Goal: Obtain resource: Obtain resource

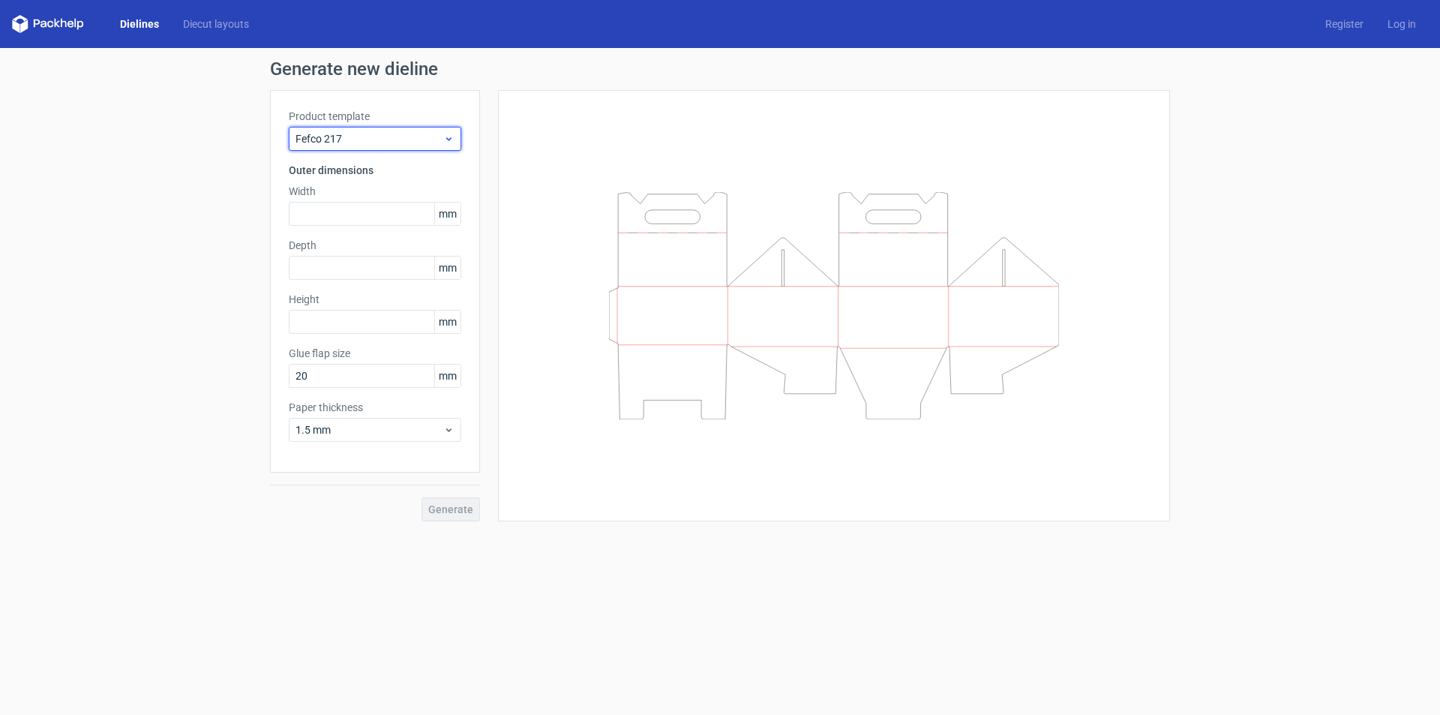
click at [320, 145] on span "Fefco 217" at bounding box center [370, 138] width 148 height 15
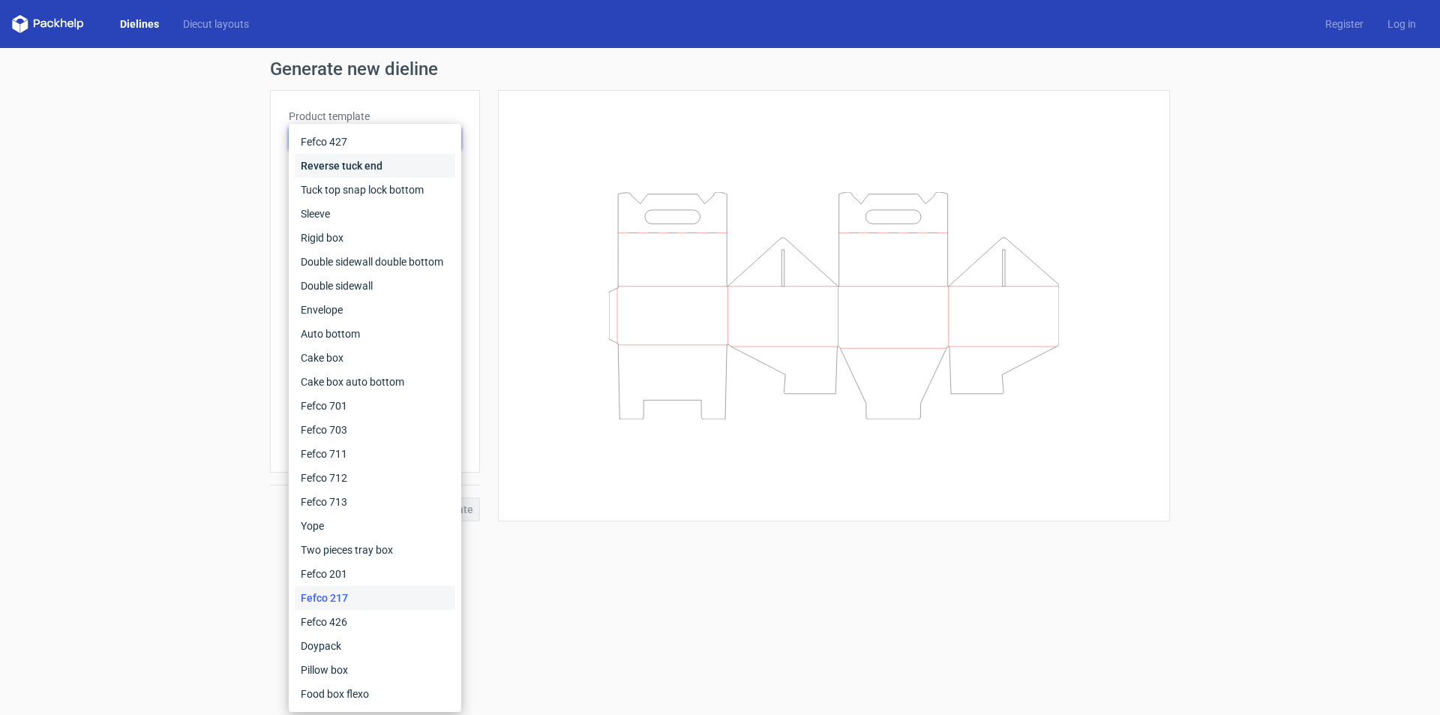
click at [385, 165] on div "Reverse tuck end" at bounding box center [375, 166] width 161 height 24
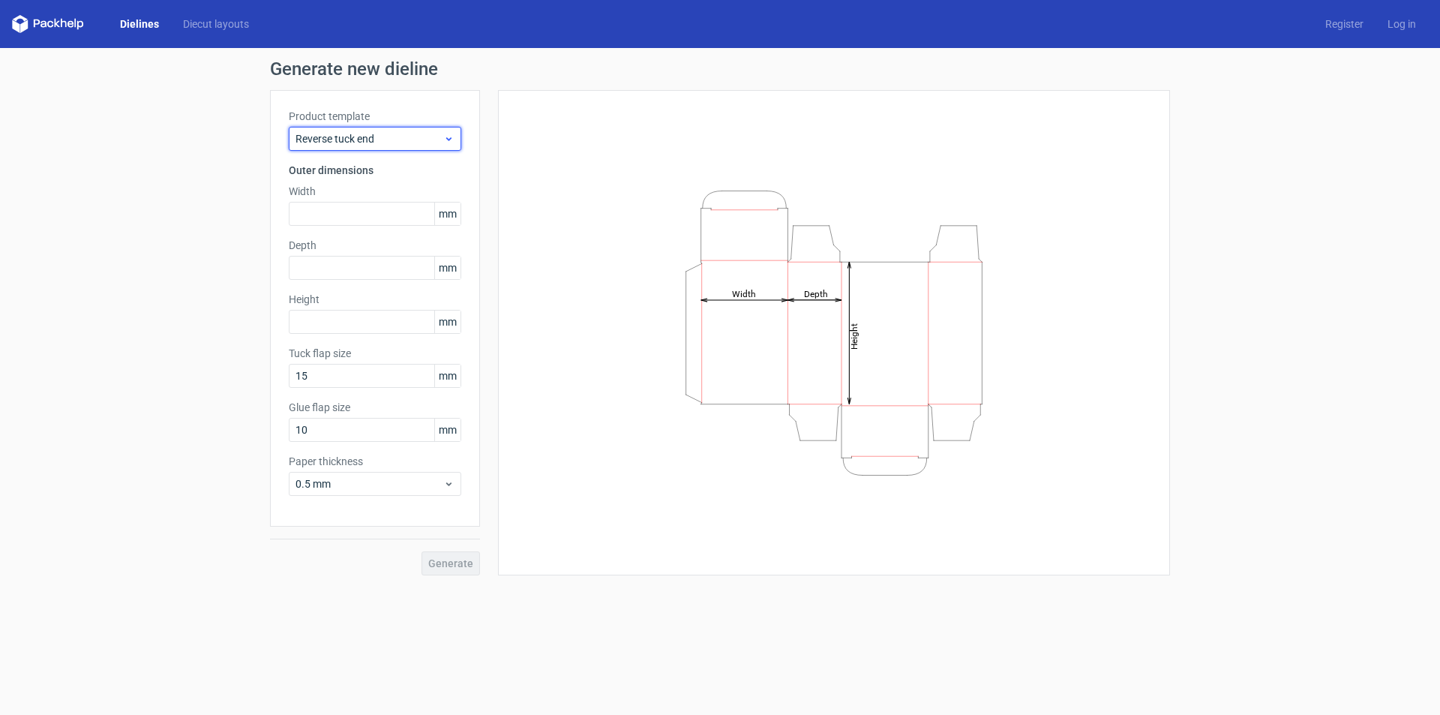
click at [380, 137] on span "Reverse tuck end" at bounding box center [370, 138] width 148 height 15
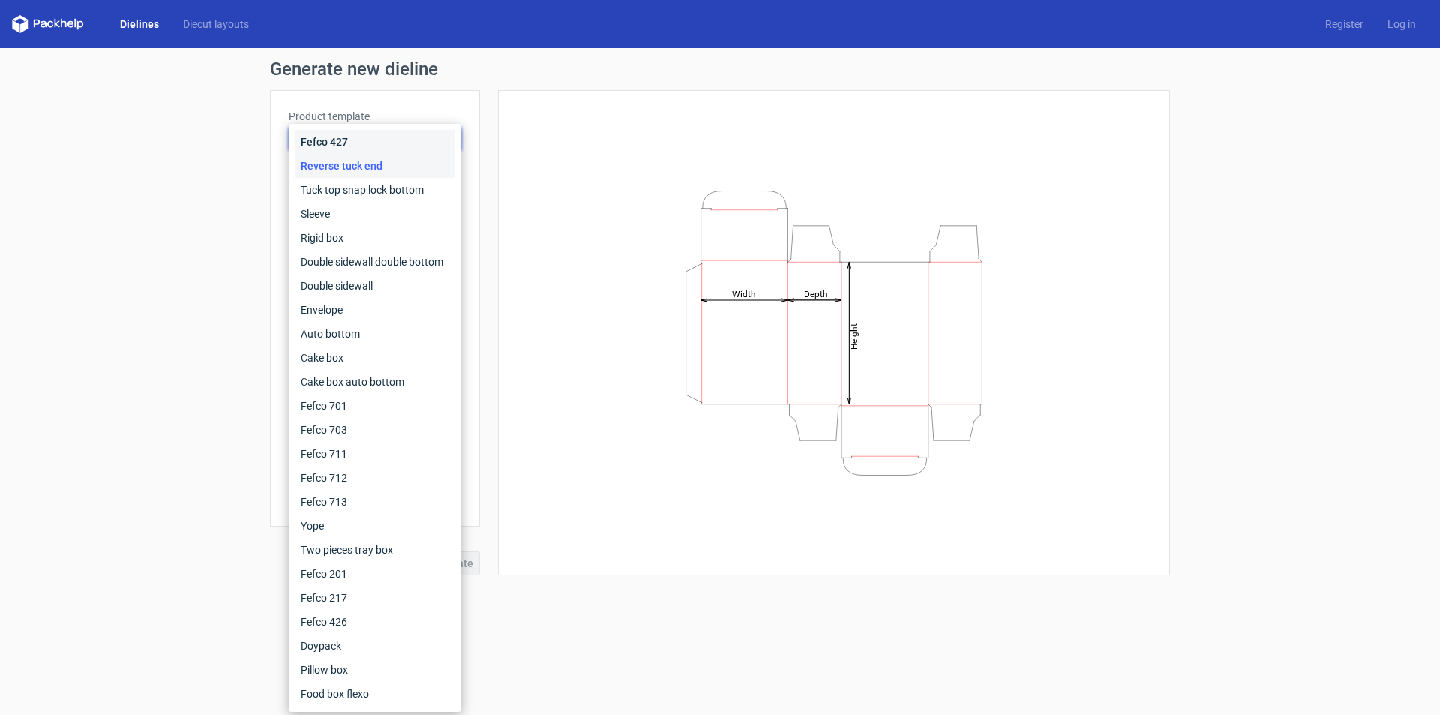
click at [366, 145] on div "Fefco 427" at bounding box center [375, 142] width 161 height 24
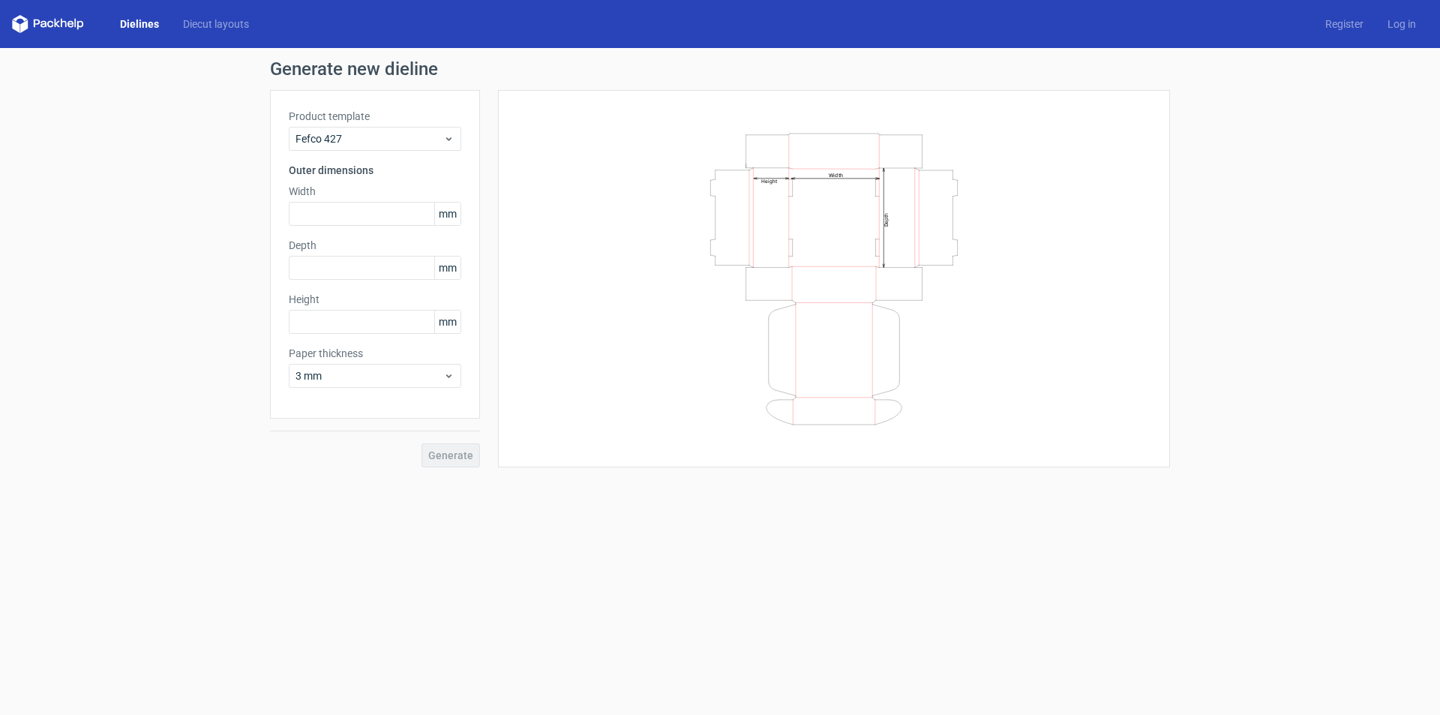
click at [381, 114] on label "Product template" at bounding box center [375, 116] width 173 height 15
click at [374, 138] on span "Fefco 427" at bounding box center [370, 138] width 148 height 15
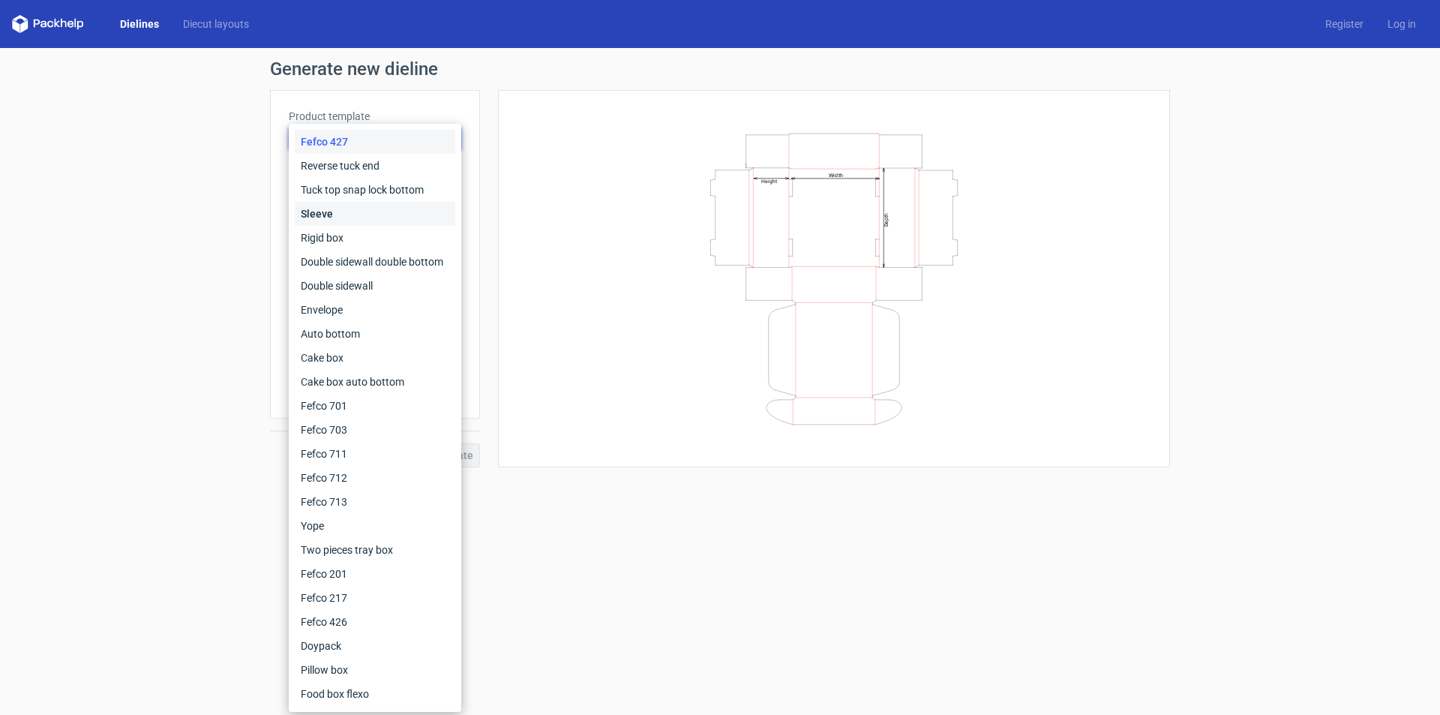
click at [360, 215] on div "Sleeve" at bounding box center [375, 214] width 161 height 24
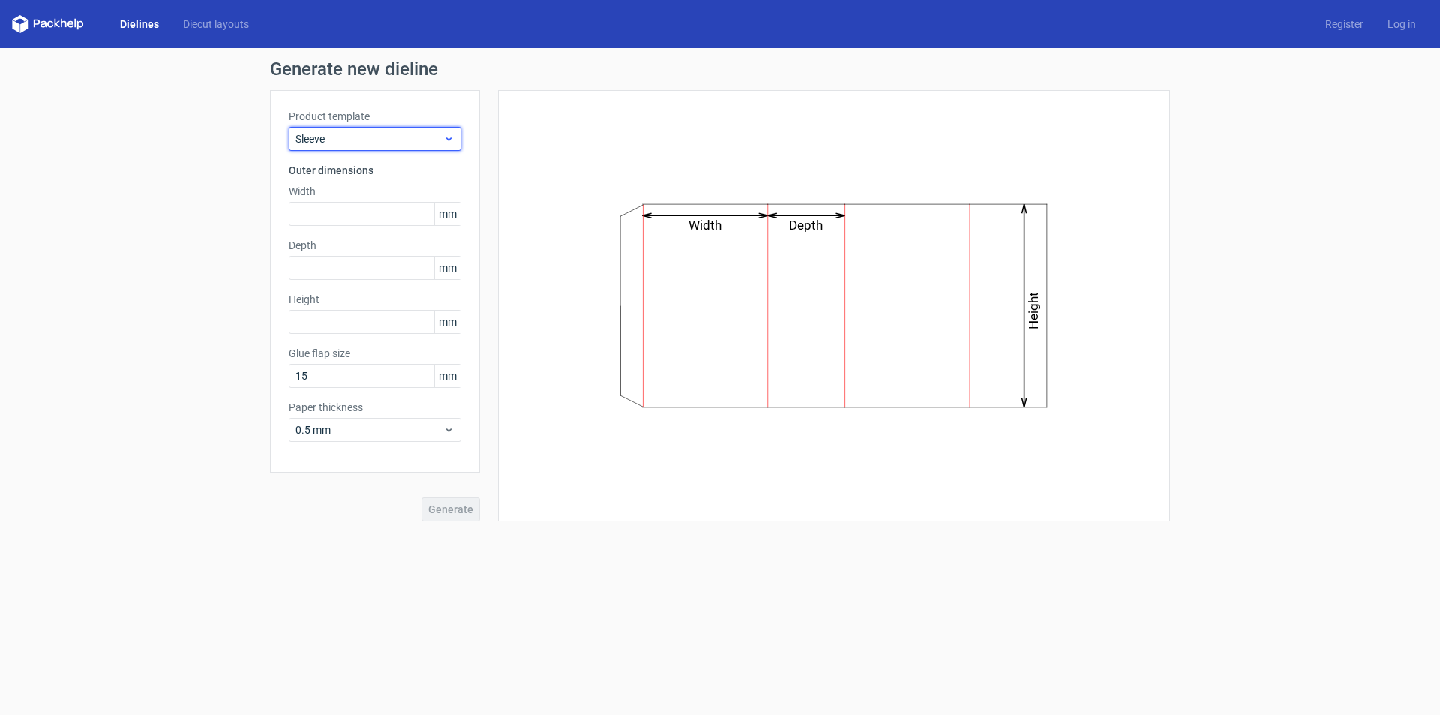
click at [396, 135] on span "Sleeve" at bounding box center [370, 138] width 148 height 15
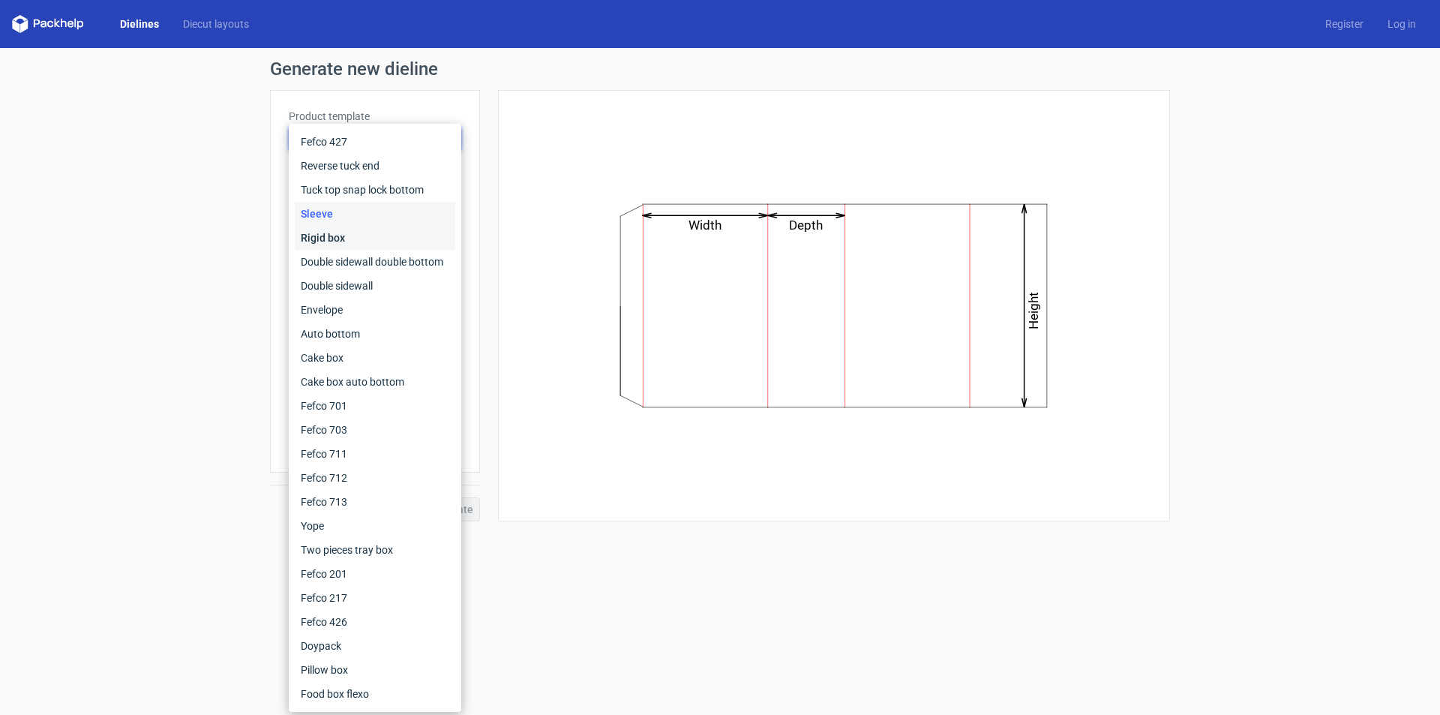
click at [362, 241] on div "Rigid box" at bounding box center [375, 238] width 161 height 24
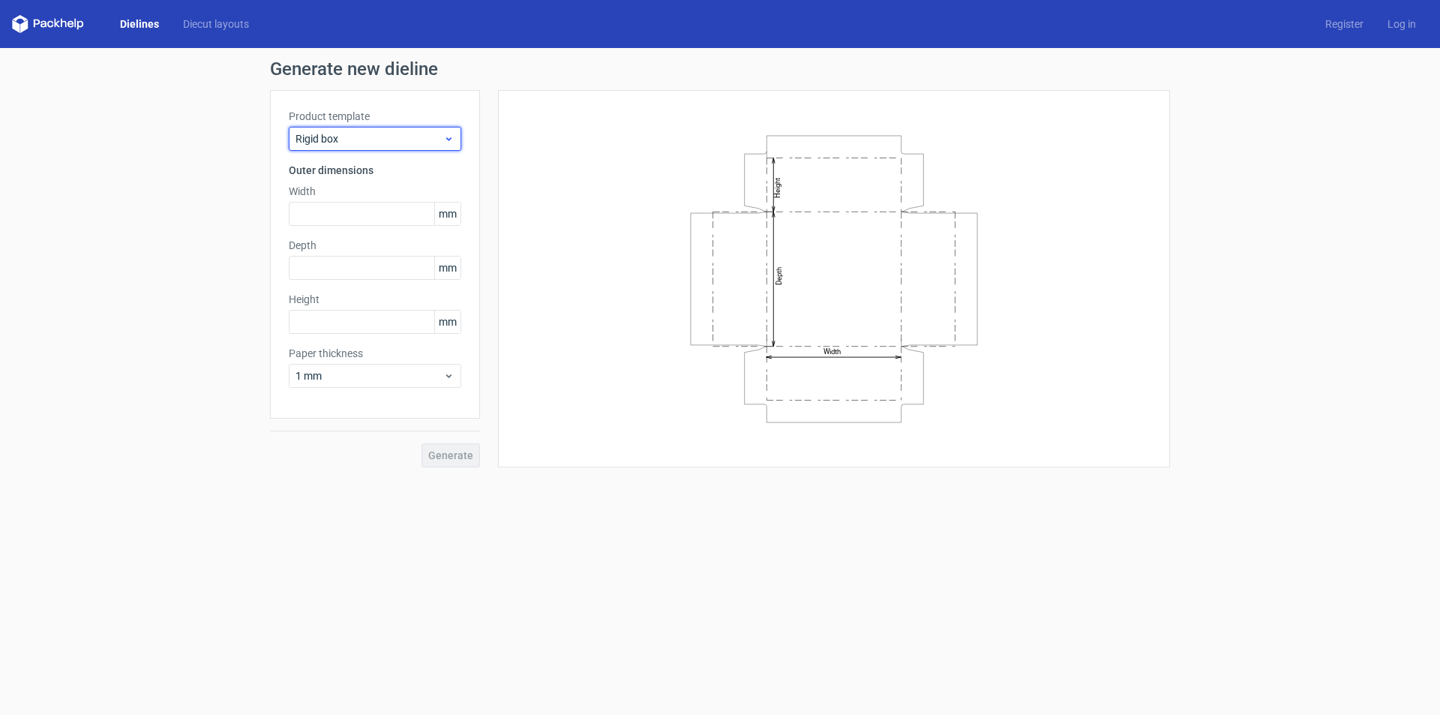
click at [410, 137] on span "Rigid box" at bounding box center [370, 138] width 148 height 15
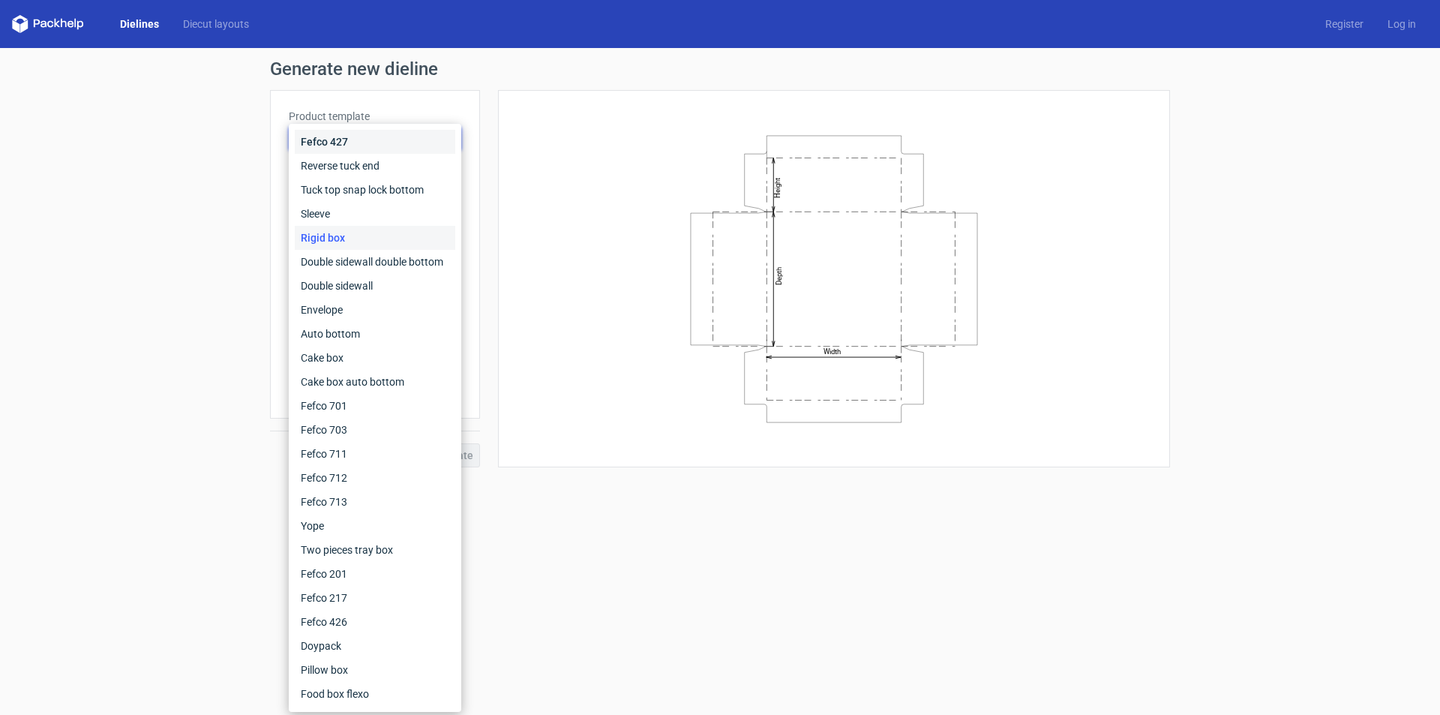
click at [410, 137] on div "Fefco 427" at bounding box center [375, 142] width 161 height 24
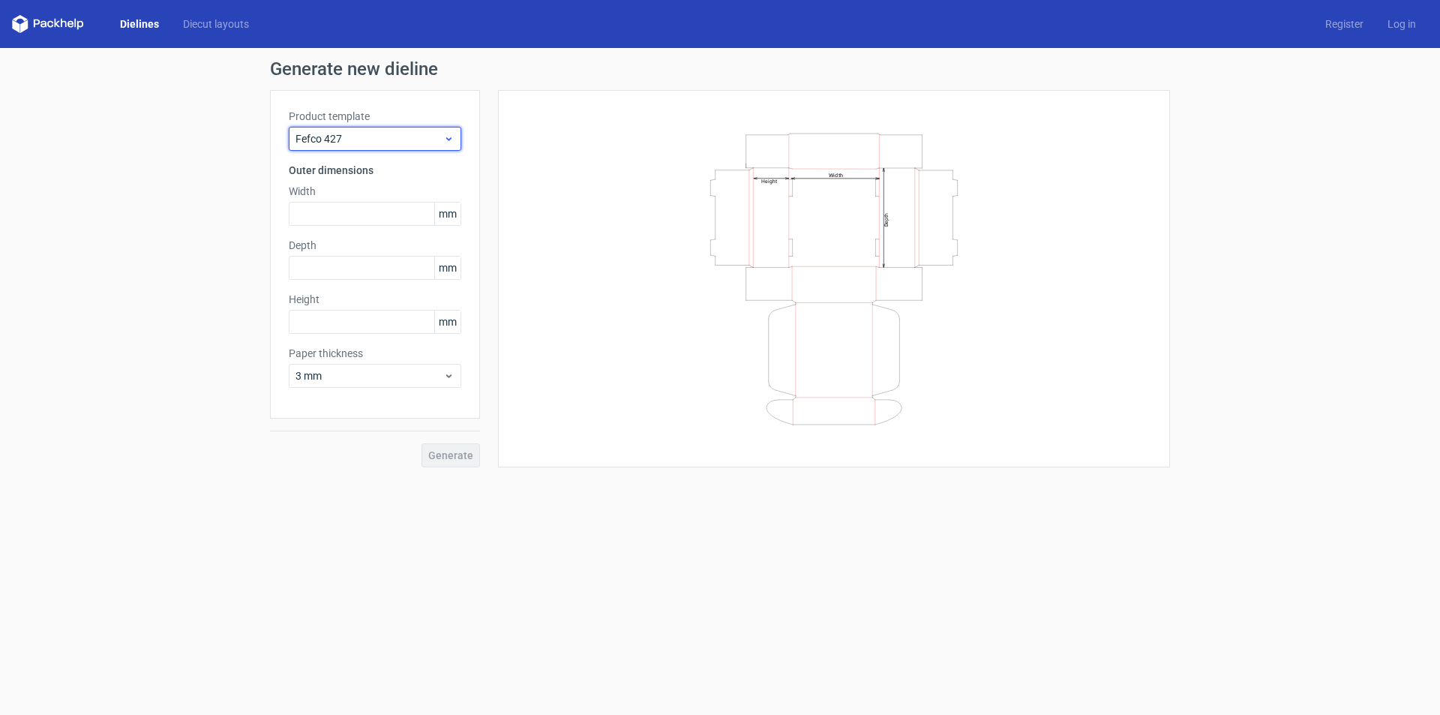
click at [401, 137] on span "Fefco 427" at bounding box center [370, 138] width 148 height 15
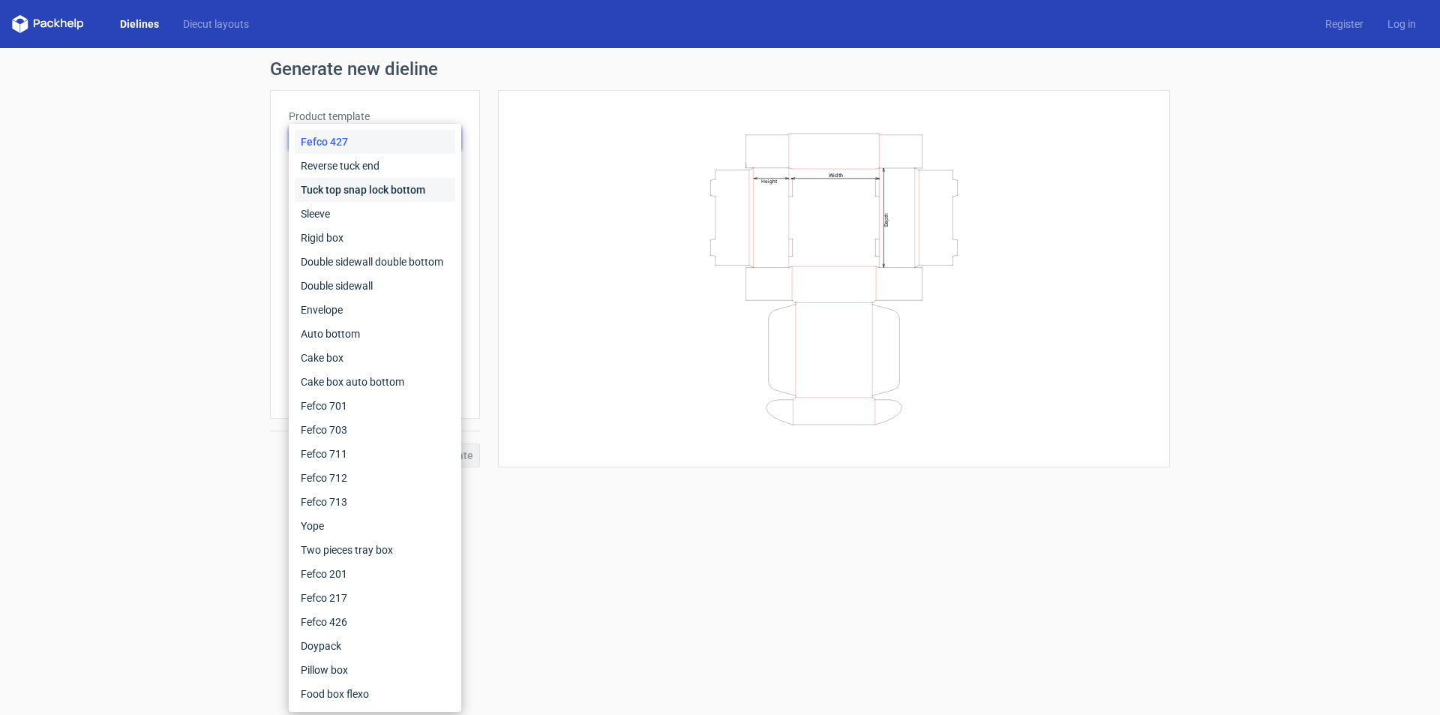
click at [359, 185] on div "Tuck top snap lock bottom" at bounding box center [375, 190] width 161 height 24
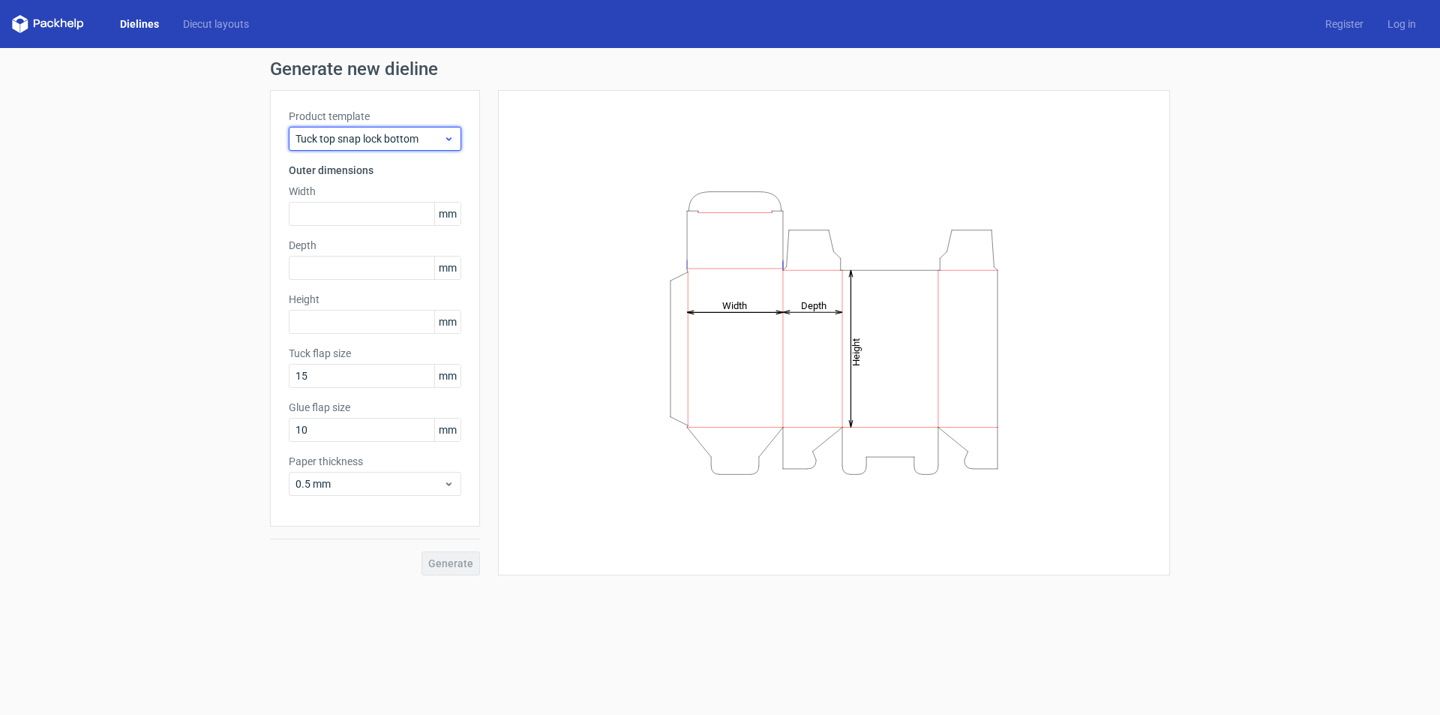
click at [368, 131] on div "Tuck top snap lock bottom" at bounding box center [375, 139] width 173 height 24
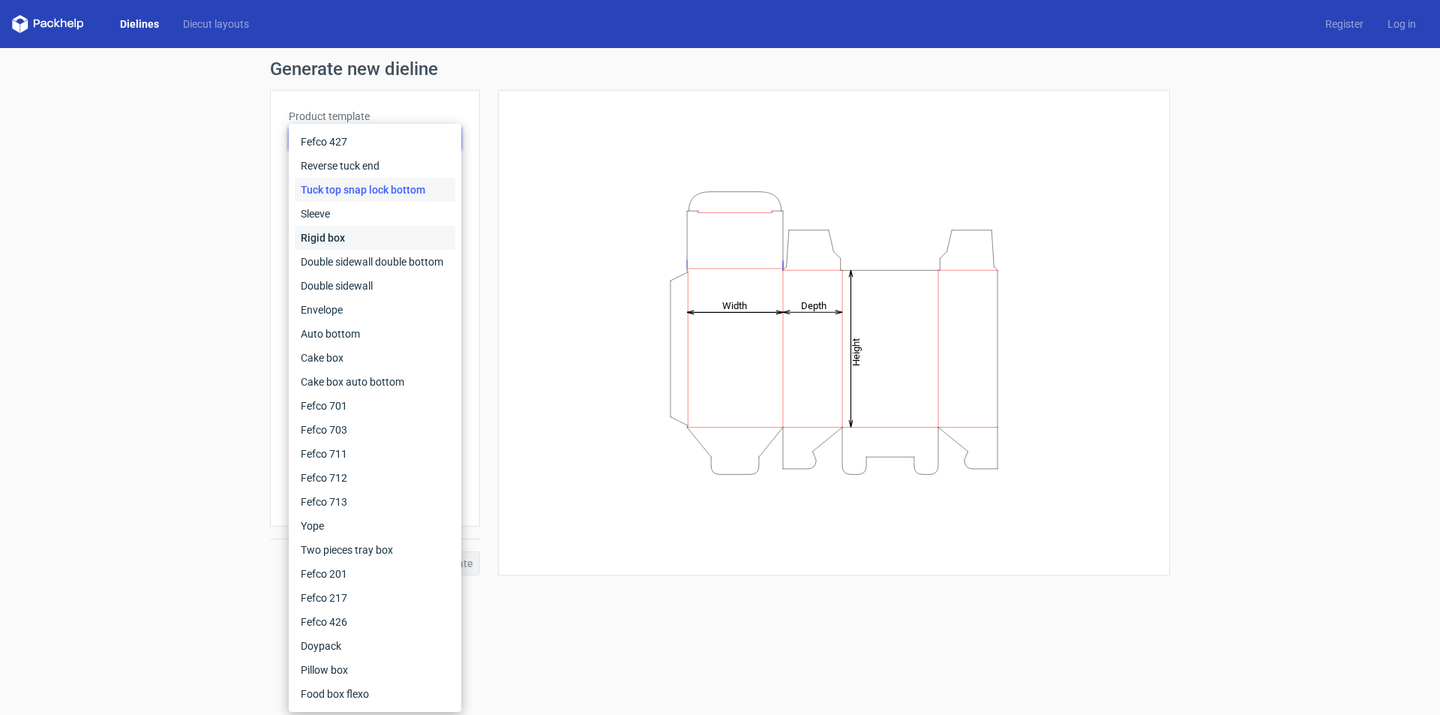
click at [359, 238] on div "Rigid box" at bounding box center [375, 238] width 161 height 24
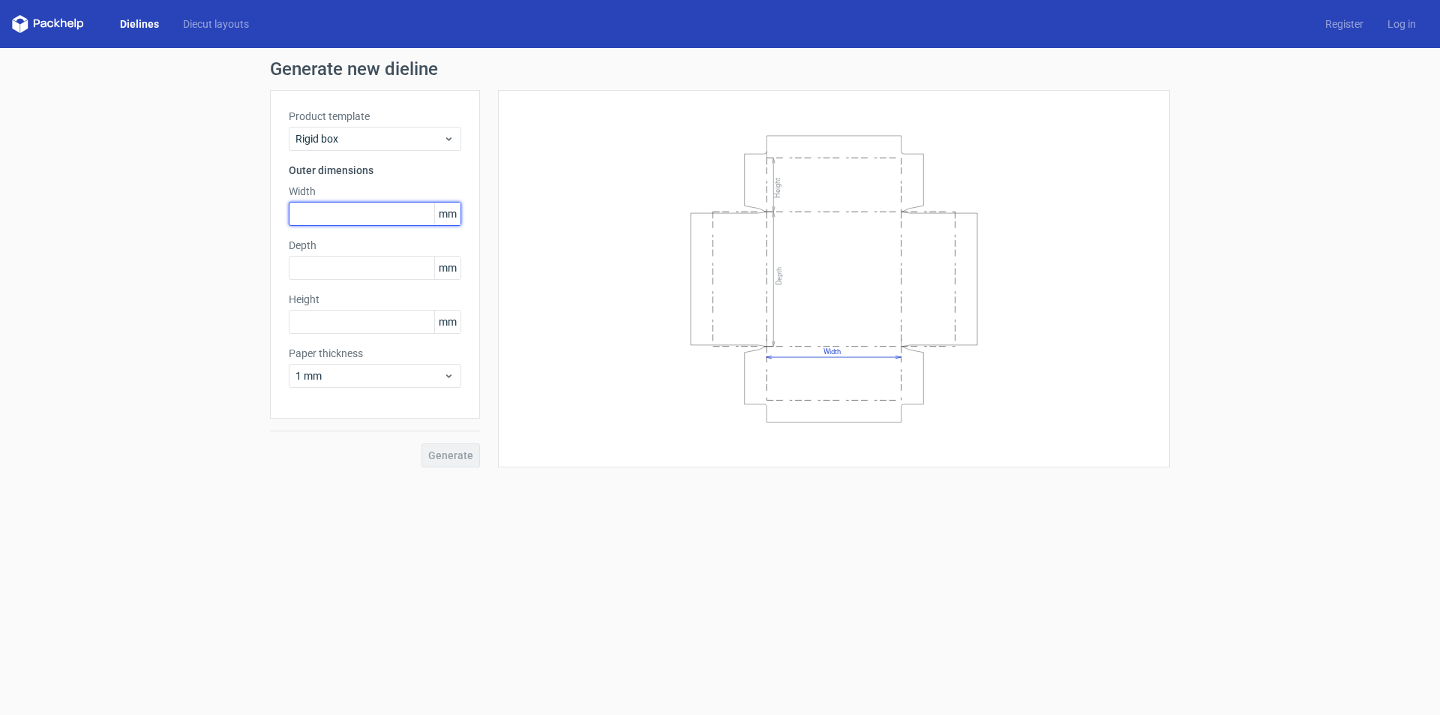
click at [359, 217] on input "text" at bounding box center [375, 214] width 173 height 24
type input "250"
type input "300"
click at [337, 320] on input "text" at bounding box center [375, 322] width 173 height 24
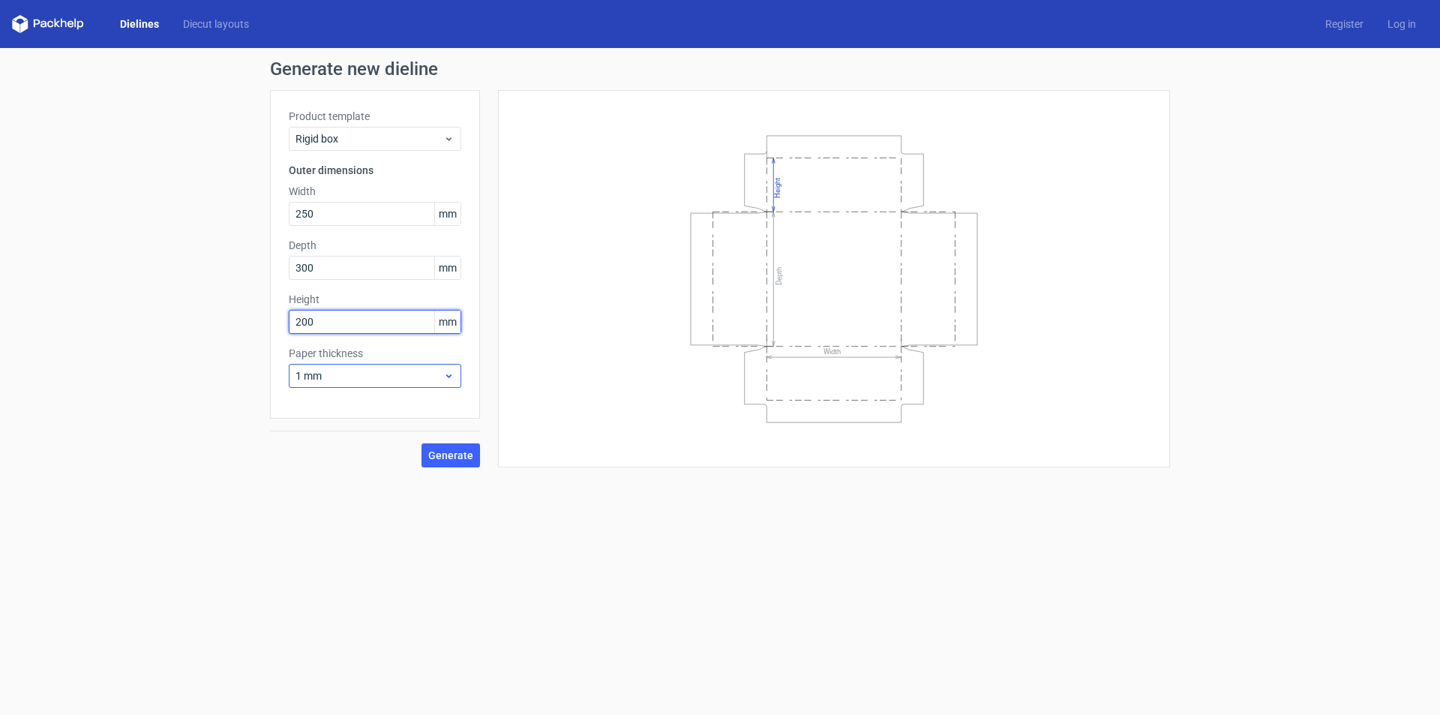
type input "200"
click at [415, 377] on span "1 mm" at bounding box center [370, 375] width 148 height 15
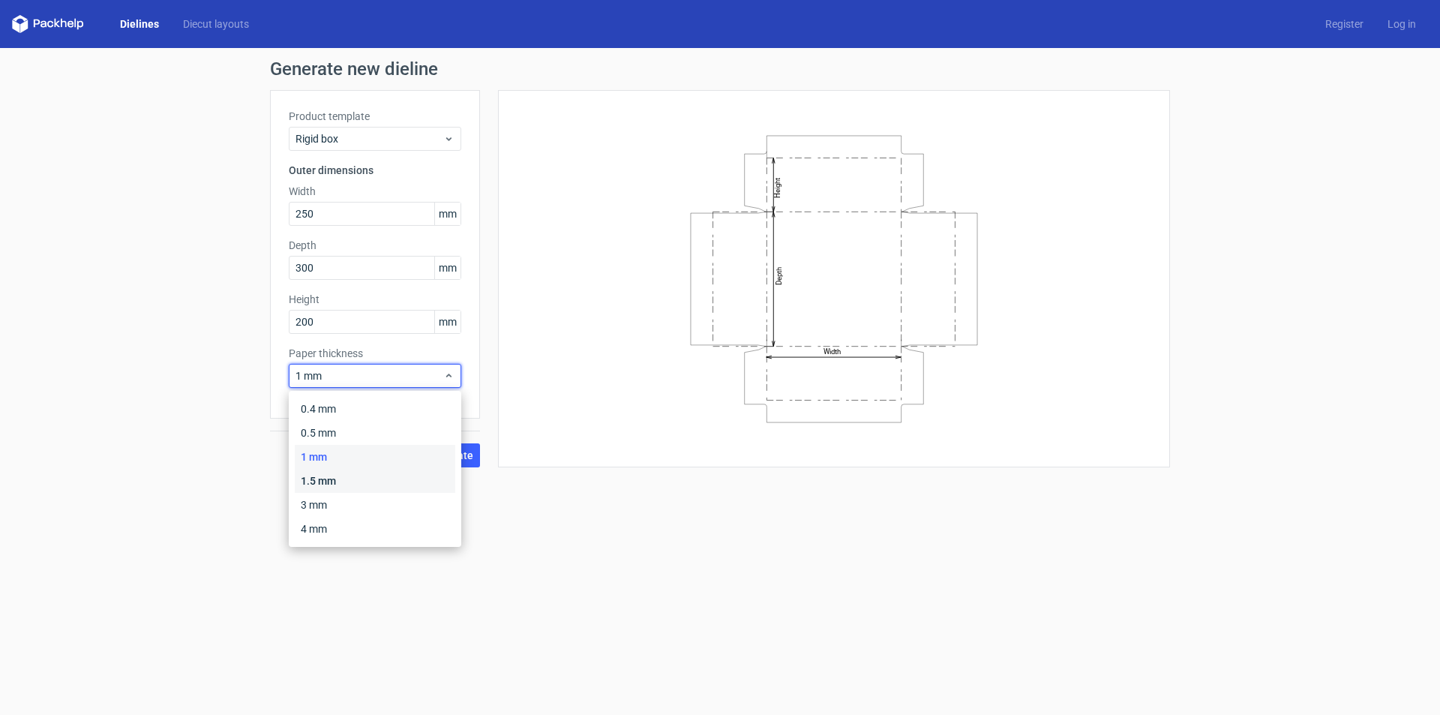
click at [358, 472] on div "1.5 mm" at bounding box center [375, 481] width 161 height 24
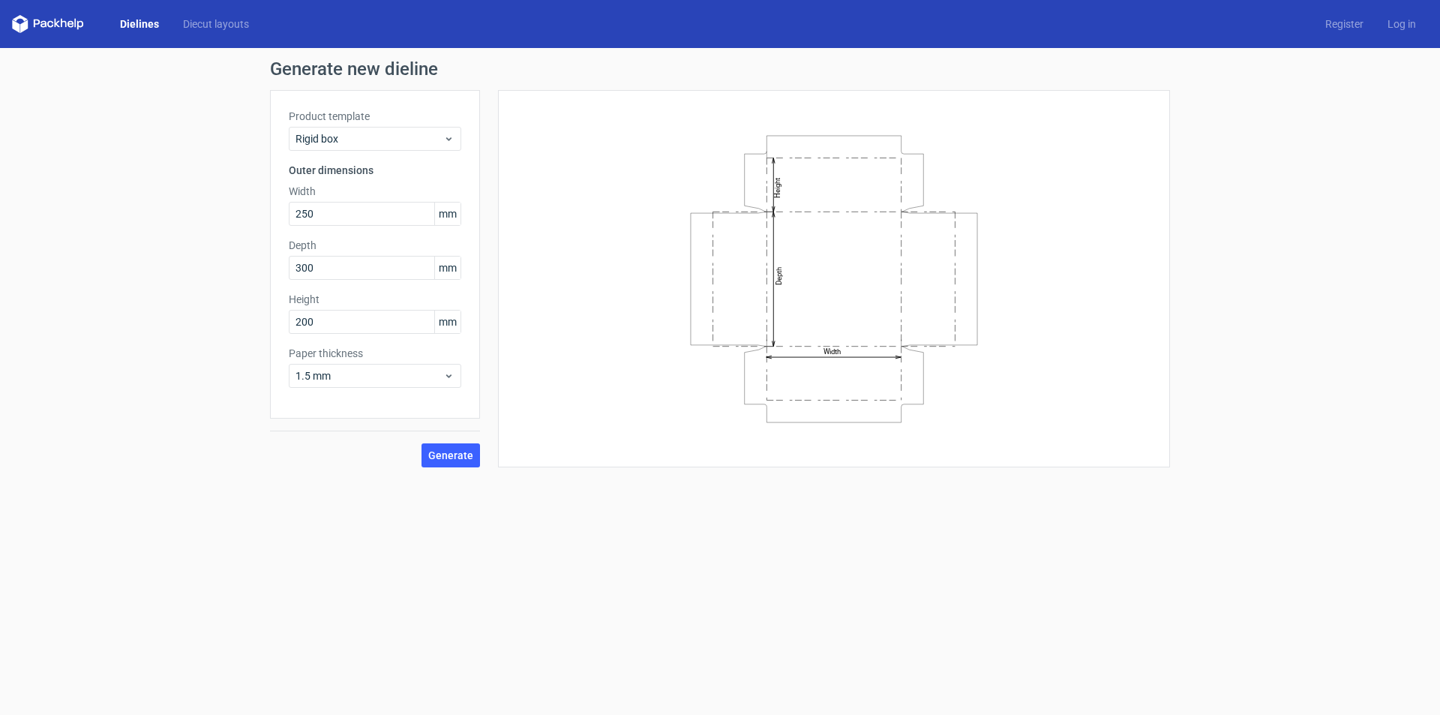
click at [572, 353] on div "Width Depth Height" at bounding box center [834, 279] width 635 height 340
click at [458, 459] on span "Generate" at bounding box center [450, 455] width 45 height 11
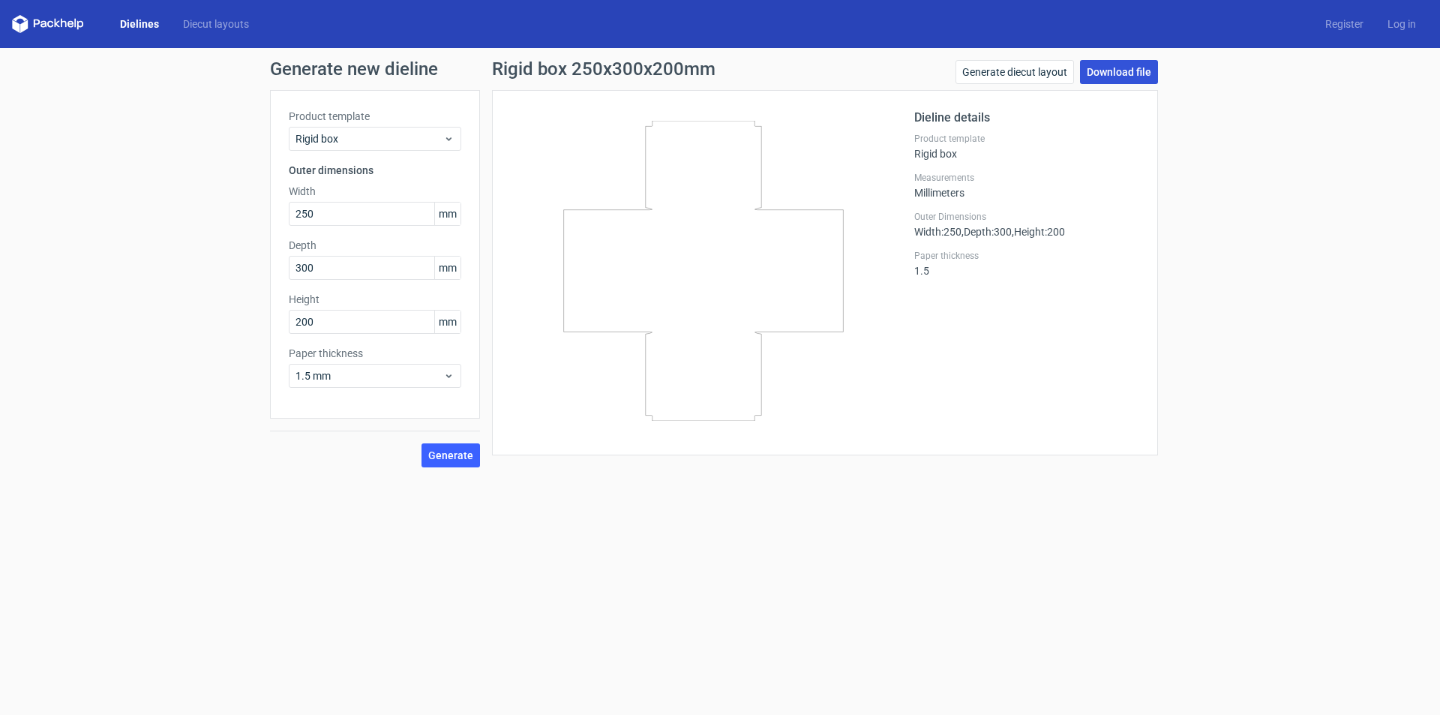
click at [1135, 74] on link "Download file" at bounding box center [1119, 72] width 78 height 24
click at [354, 133] on span "Rigid box" at bounding box center [370, 138] width 148 height 15
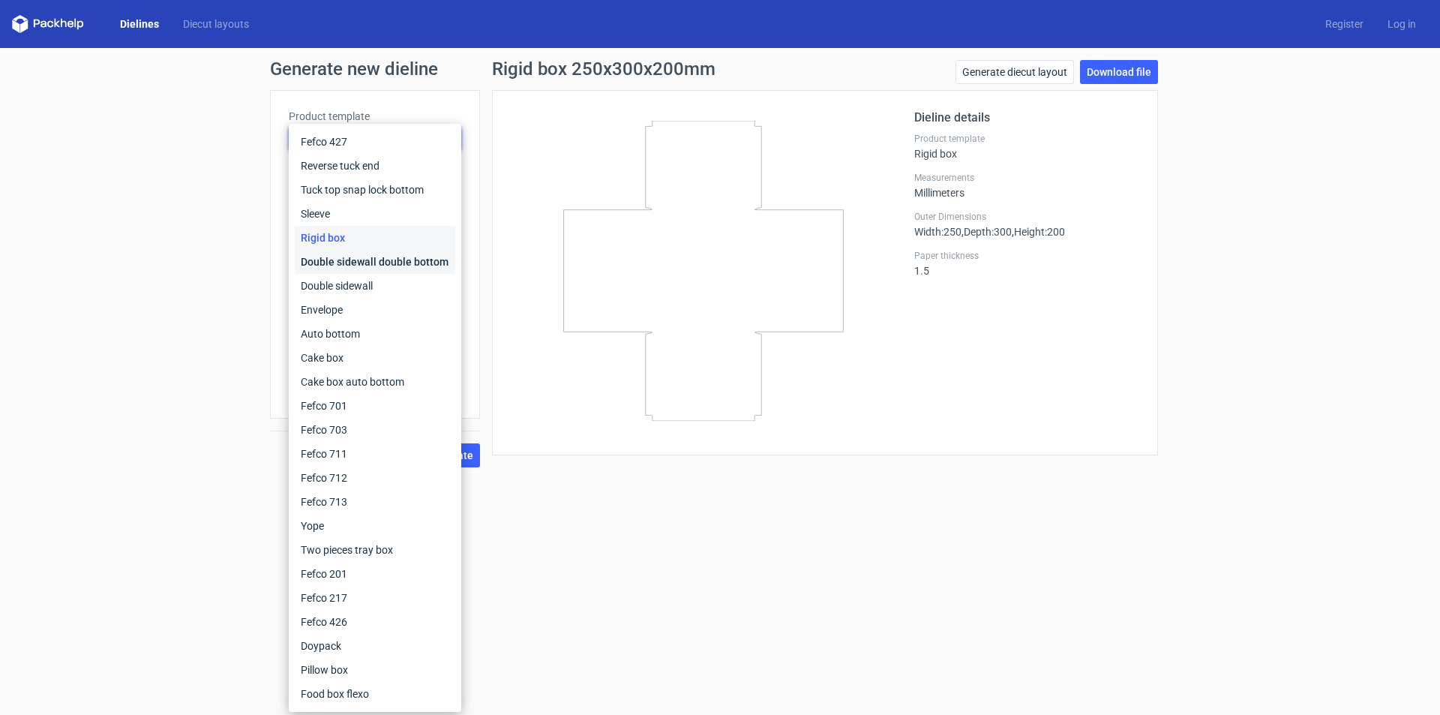
click at [359, 260] on div "Double sidewall double bottom" at bounding box center [375, 262] width 161 height 24
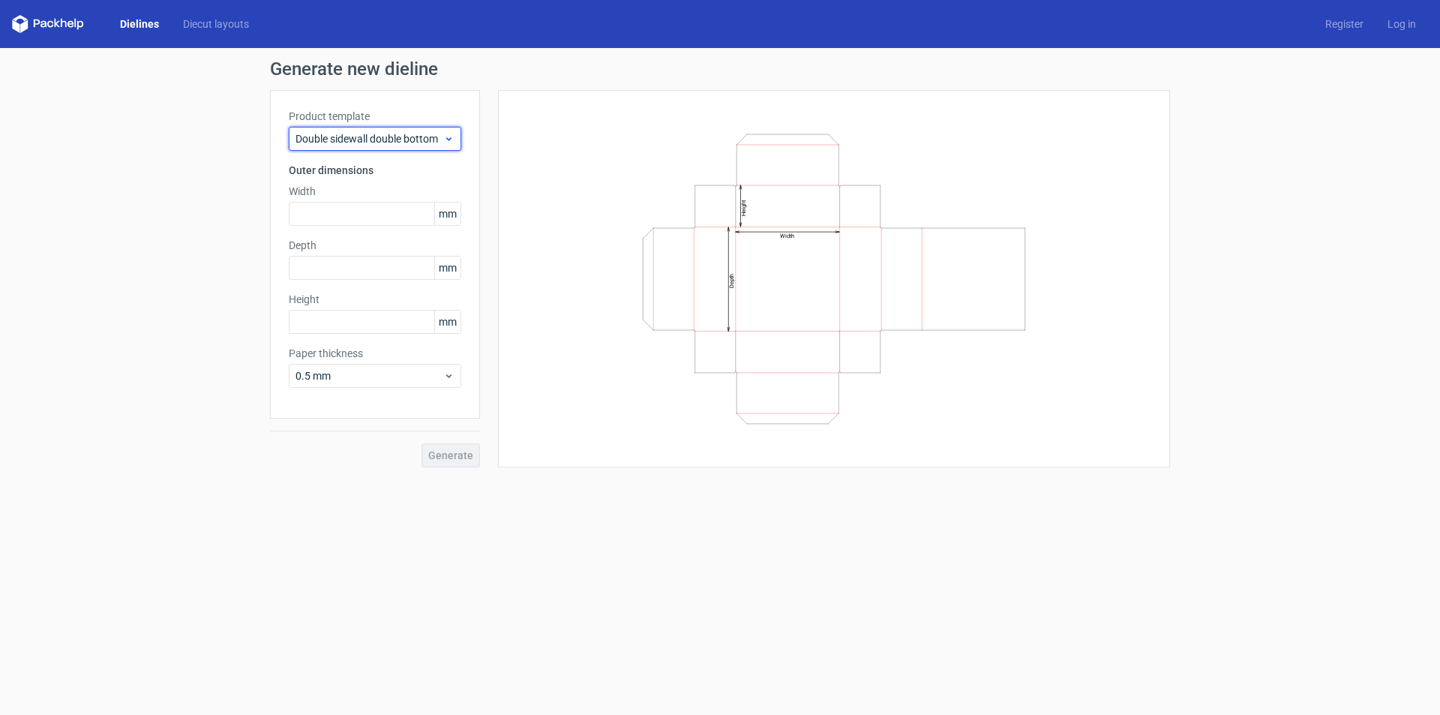
click at [399, 141] on span "Double sidewall double bottom" at bounding box center [370, 138] width 148 height 15
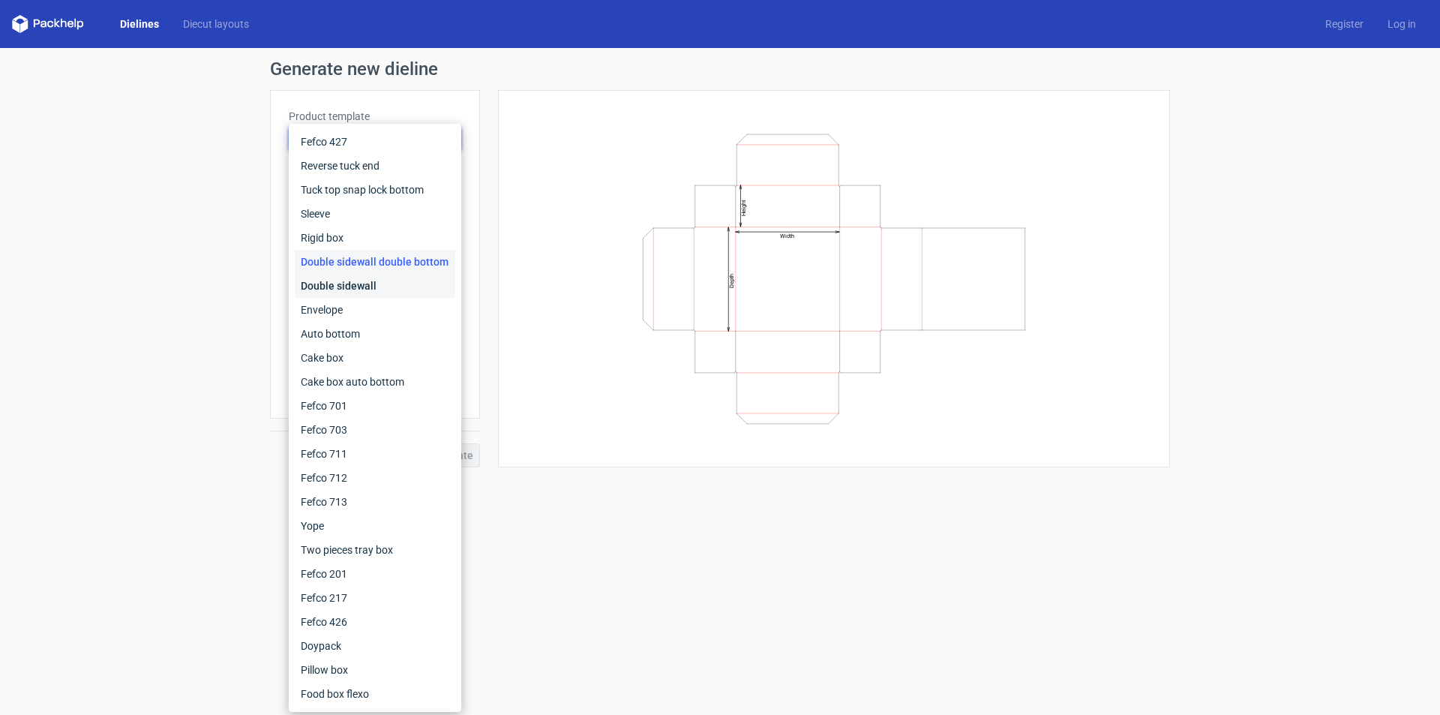
click at [365, 294] on div "Double sidewall" at bounding box center [375, 286] width 161 height 24
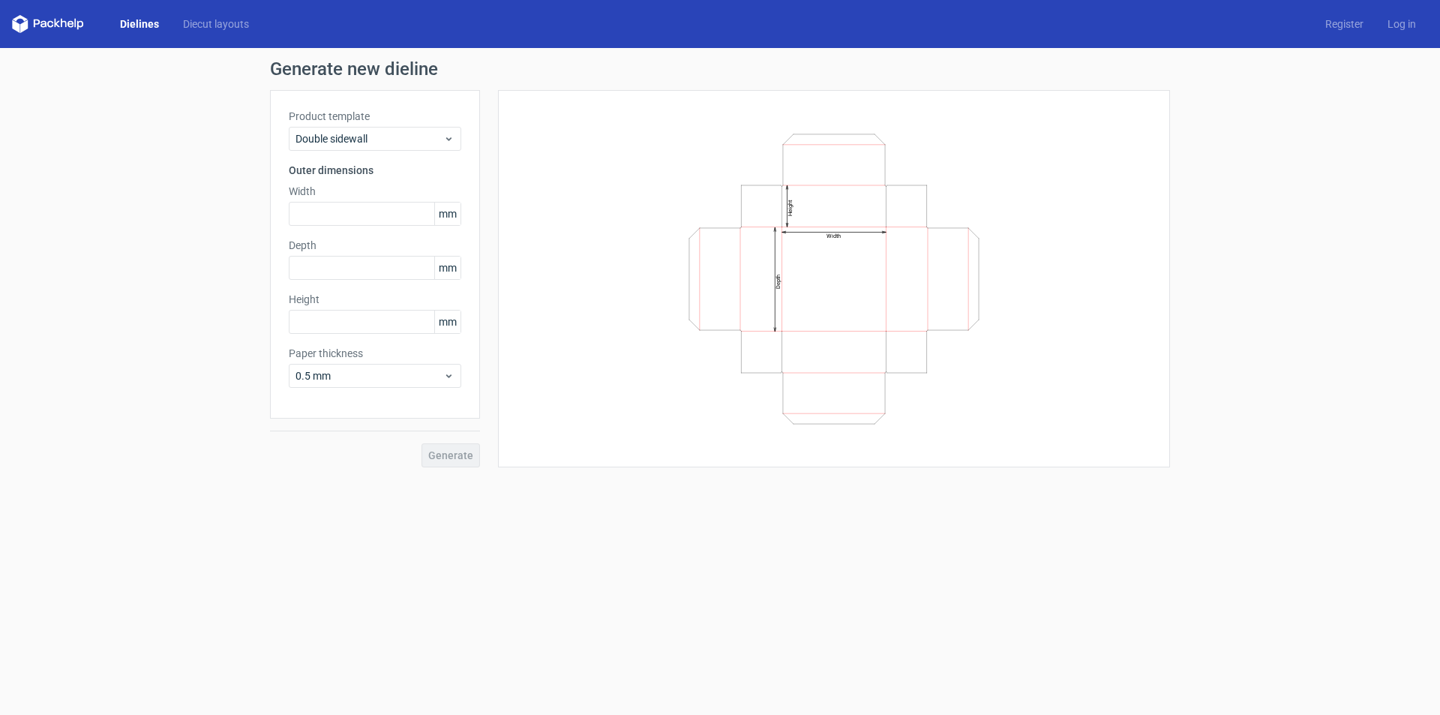
click at [391, 122] on label "Product template" at bounding box center [375, 116] width 173 height 15
click at [376, 141] on span "Double sidewall" at bounding box center [370, 138] width 148 height 15
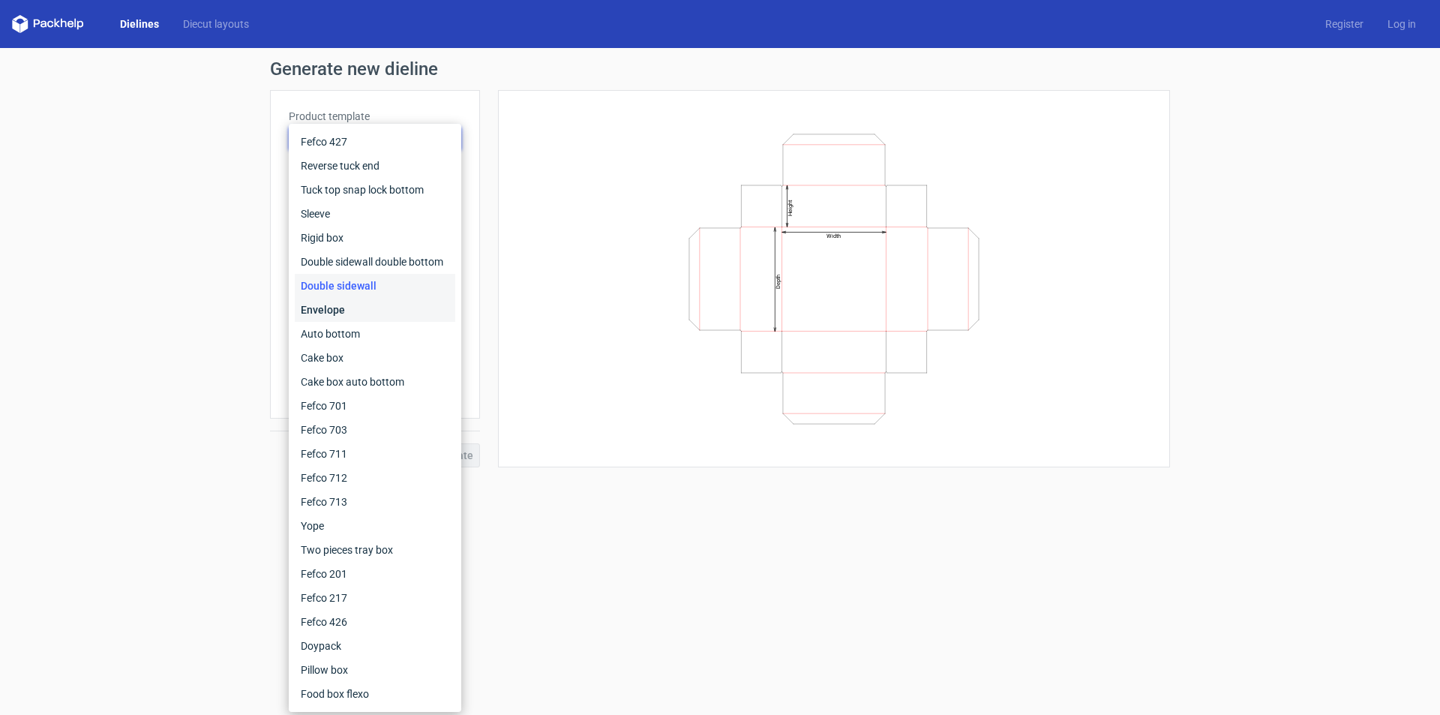
click at [359, 304] on div "Envelope" at bounding box center [375, 310] width 161 height 24
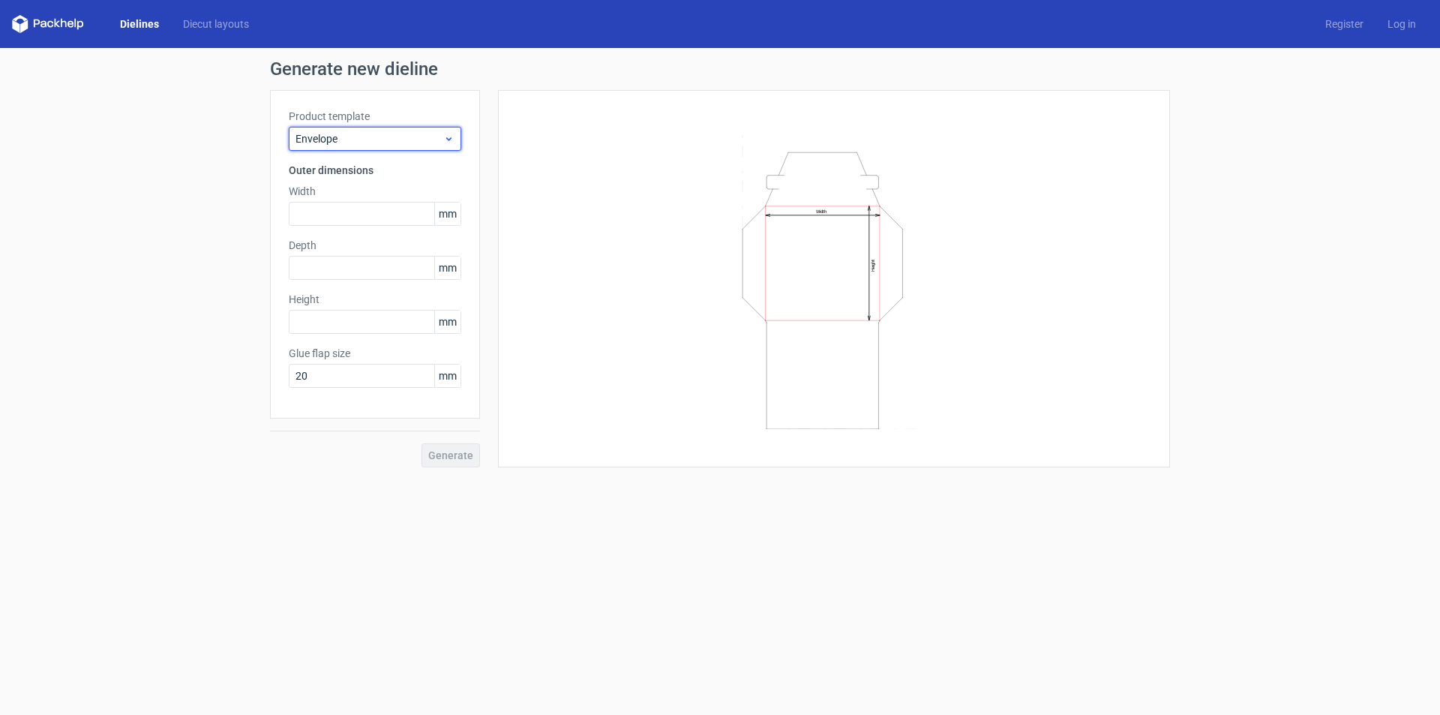
click at [393, 140] on span "Envelope" at bounding box center [370, 138] width 148 height 15
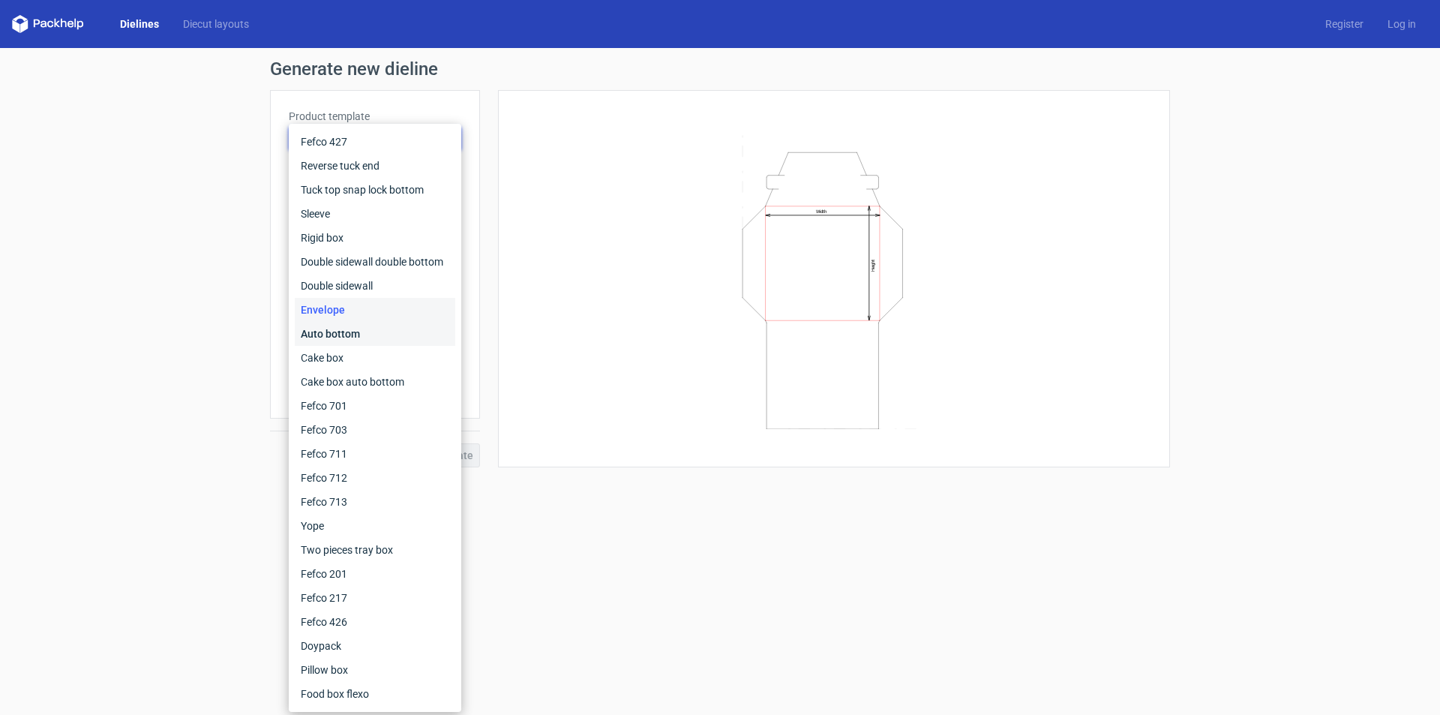
click at [370, 340] on div "Auto bottom" at bounding box center [375, 334] width 161 height 24
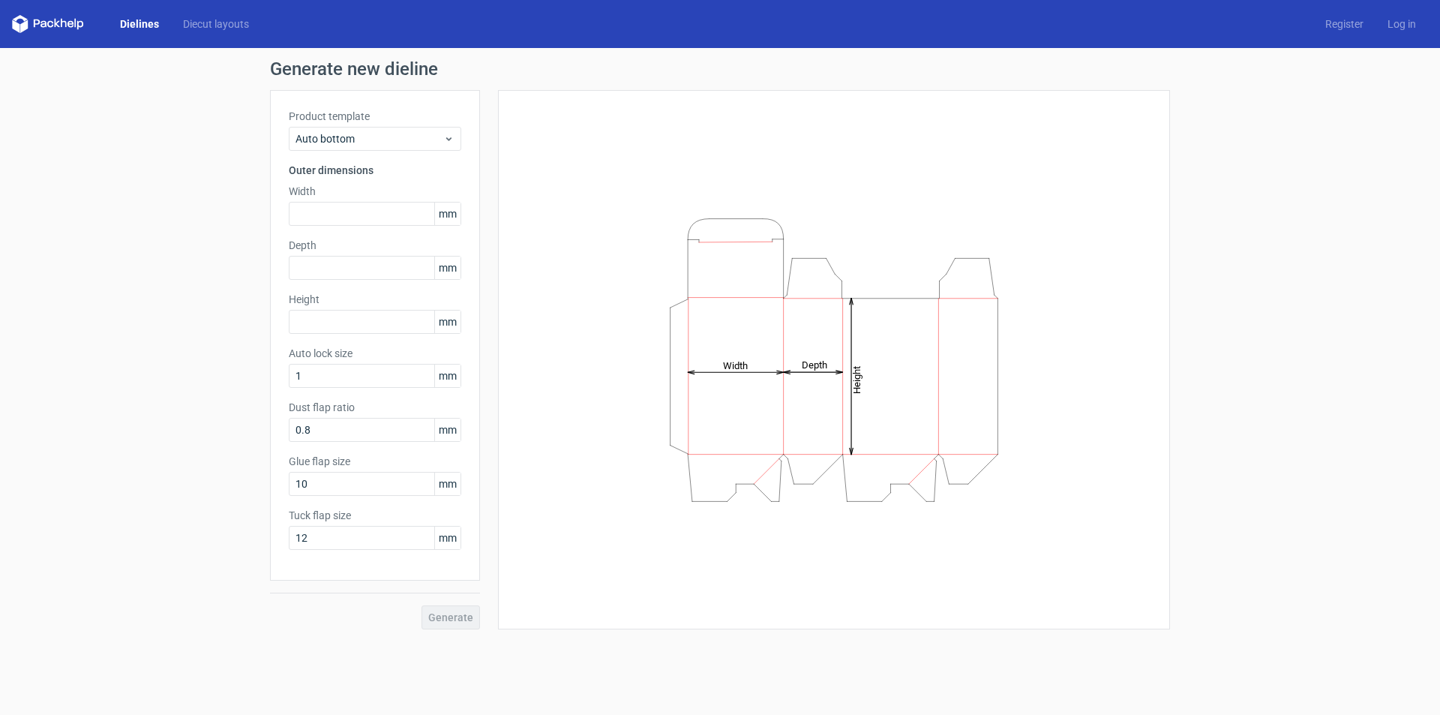
click at [395, 126] on div "Product template Auto bottom" at bounding box center [375, 130] width 173 height 42
click at [388, 140] on span "Auto bottom" at bounding box center [370, 138] width 148 height 15
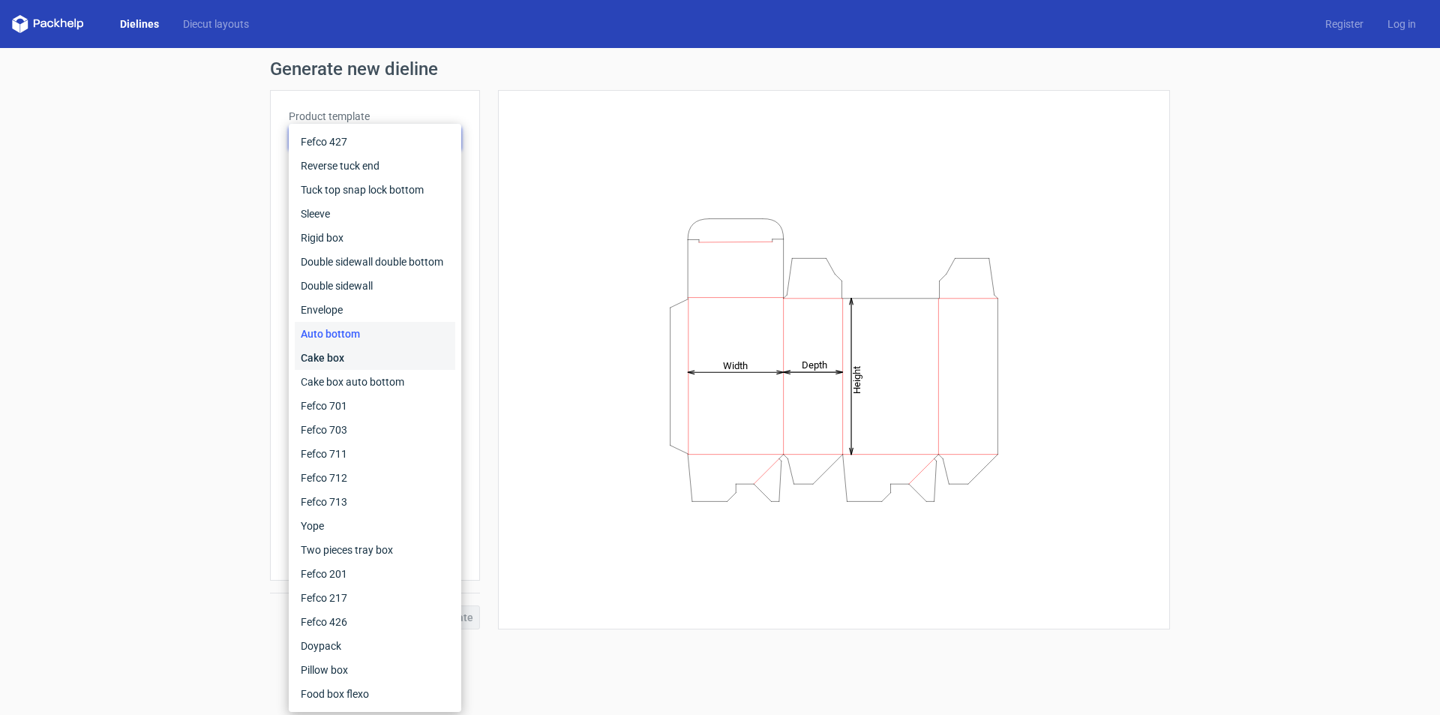
click at [355, 350] on div "Cake box" at bounding box center [375, 358] width 161 height 24
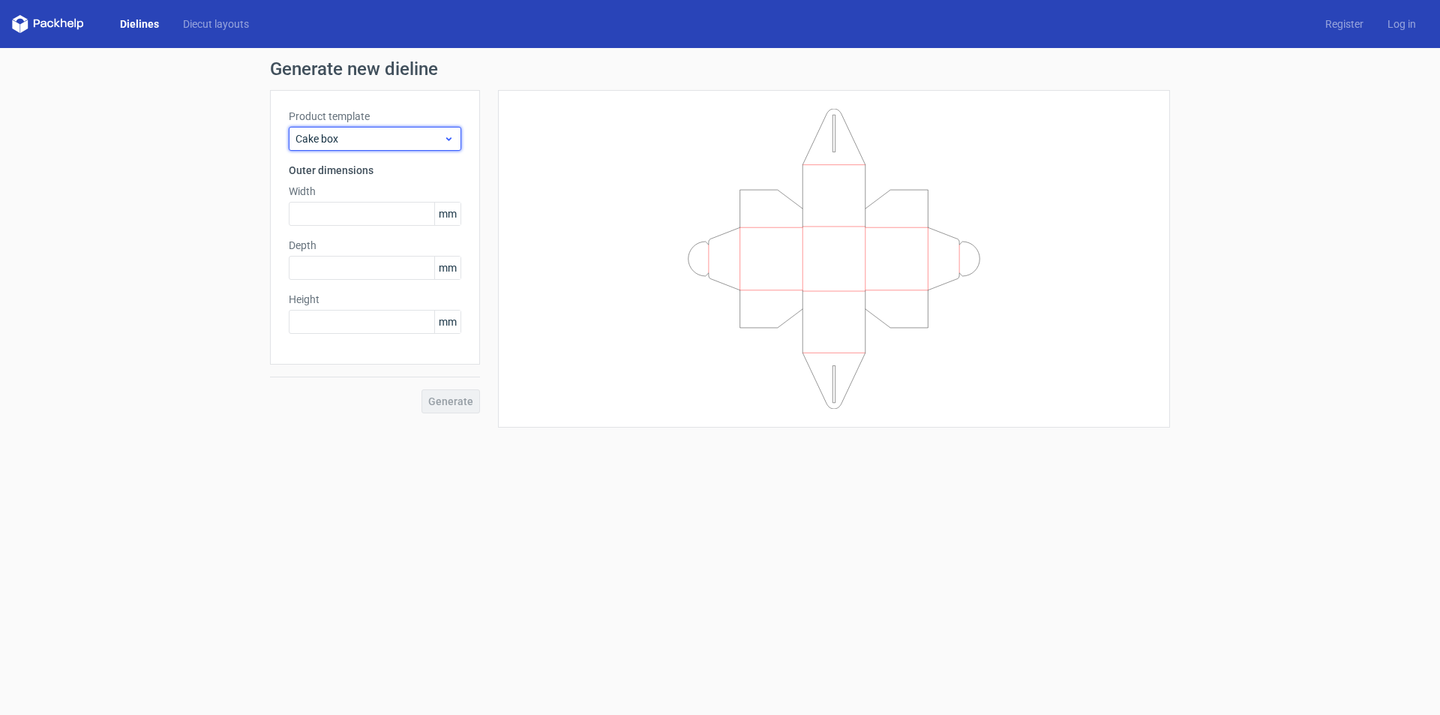
click at [381, 142] on span "Cake box" at bounding box center [370, 138] width 148 height 15
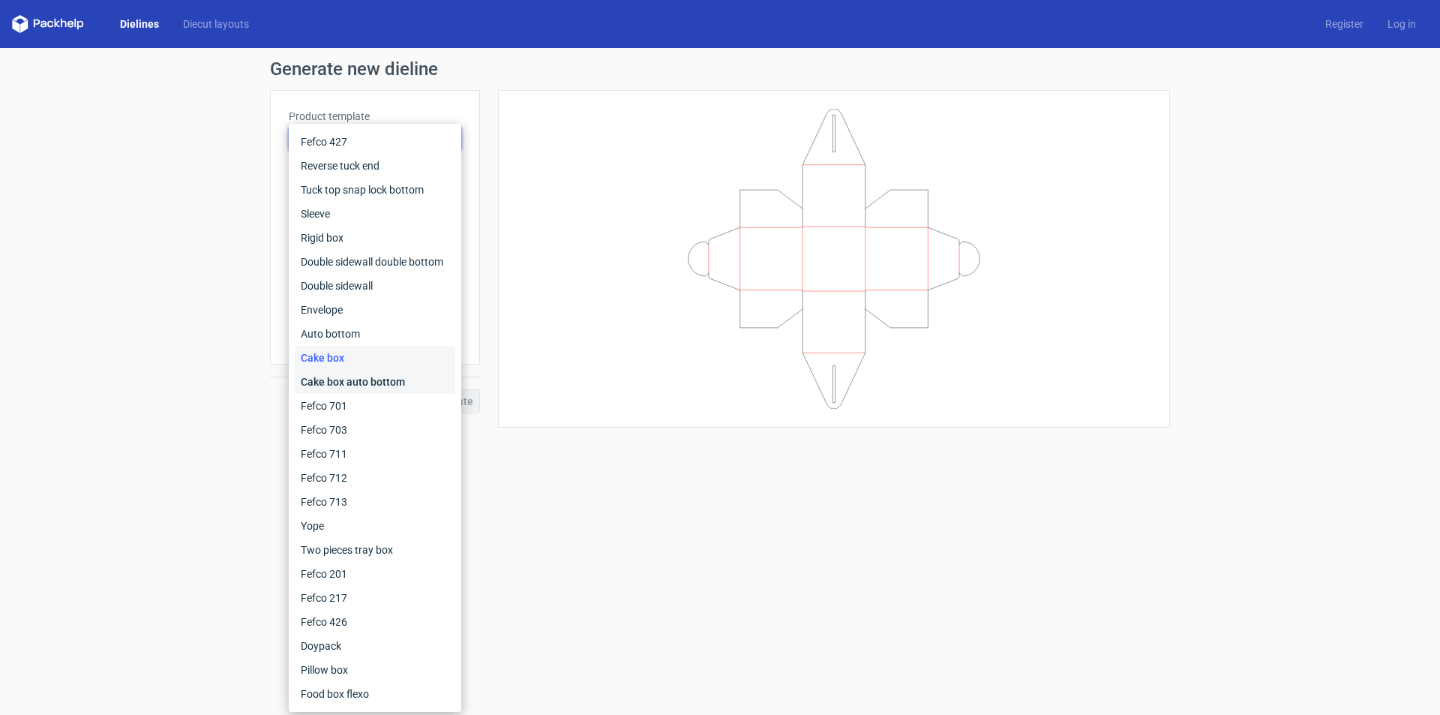
click at [376, 388] on div "Cake box auto bottom" at bounding box center [375, 382] width 161 height 24
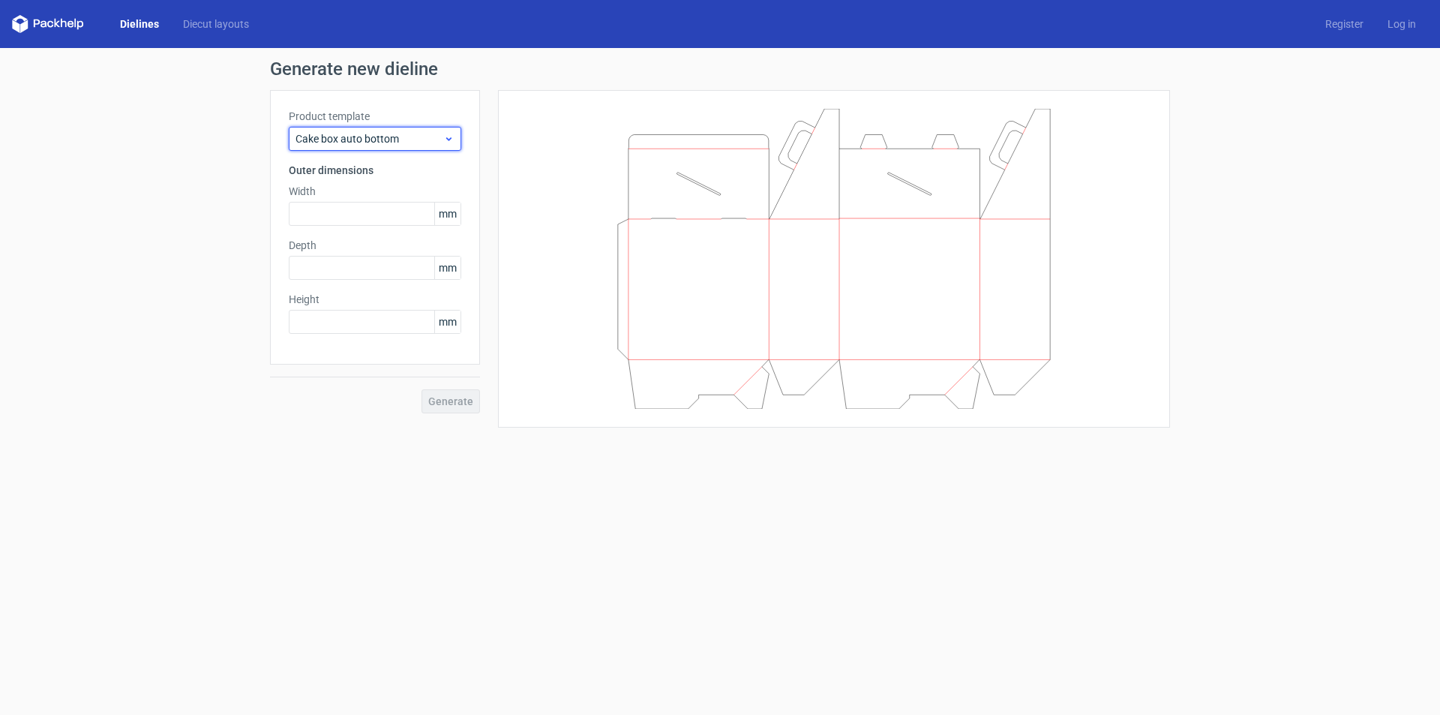
click at [356, 133] on span "Cake box auto bottom" at bounding box center [370, 138] width 148 height 15
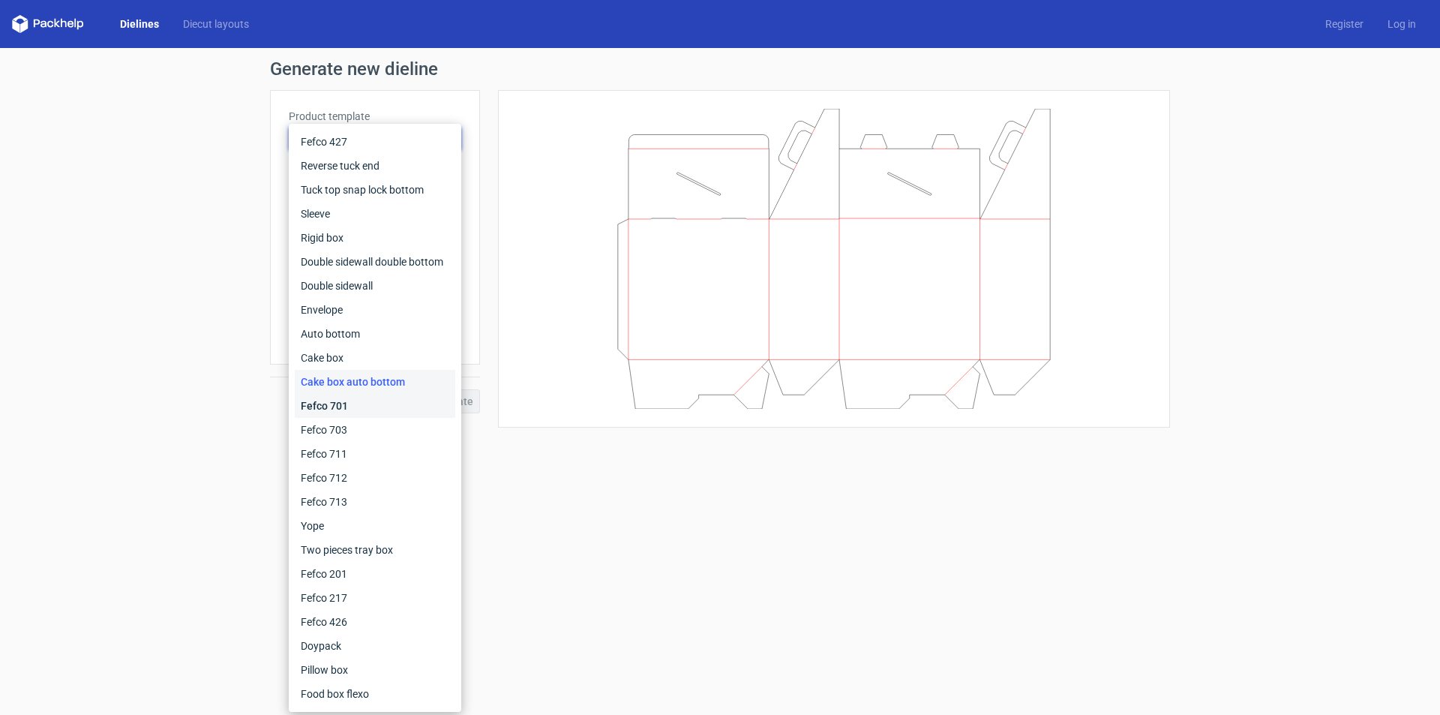
click at [382, 410] on div "Fefco 701" at bounding box center [375, 406] width 161 height 24
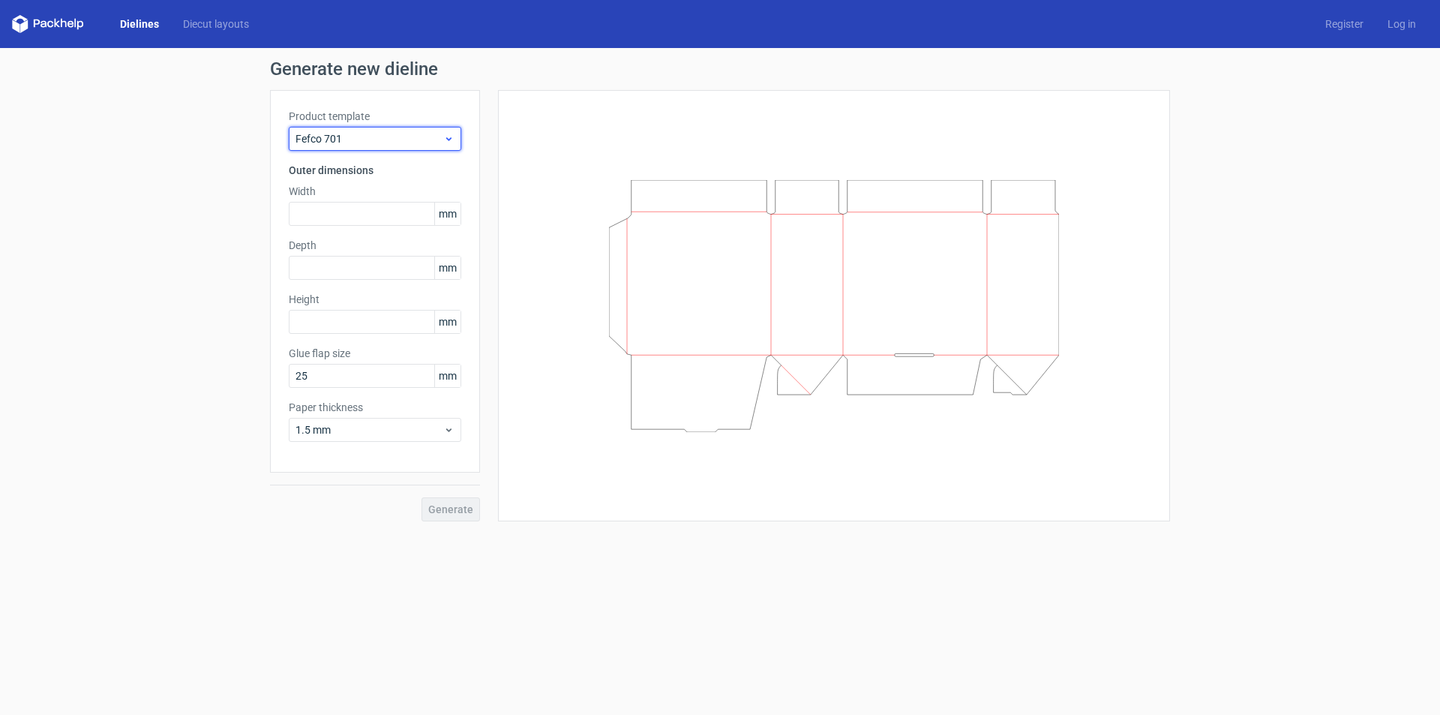
click at [403, 139] on span "Fefco 701" at bounding box center [370, 138] width 148 height 15
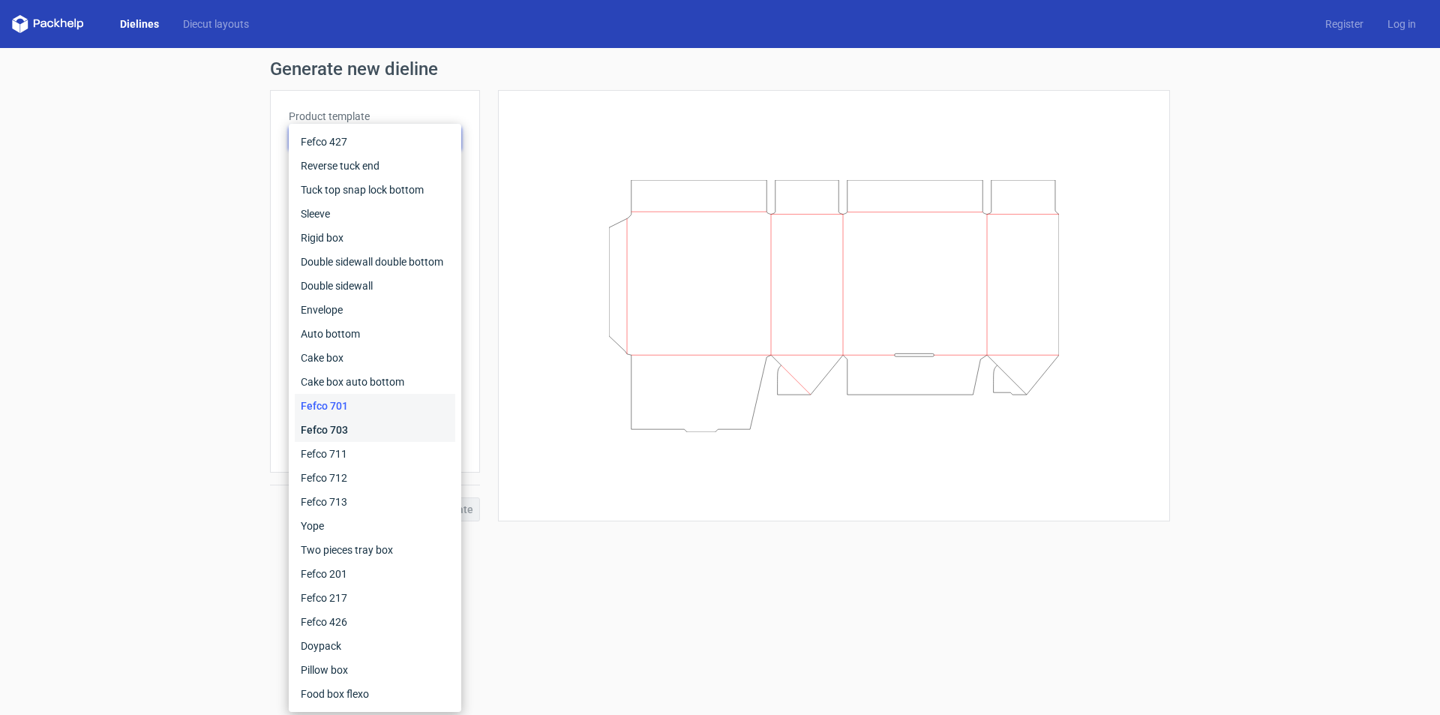
click at [374, 430] on div "Fefco 703" at bounding box center [375, 430] width 161 height 24
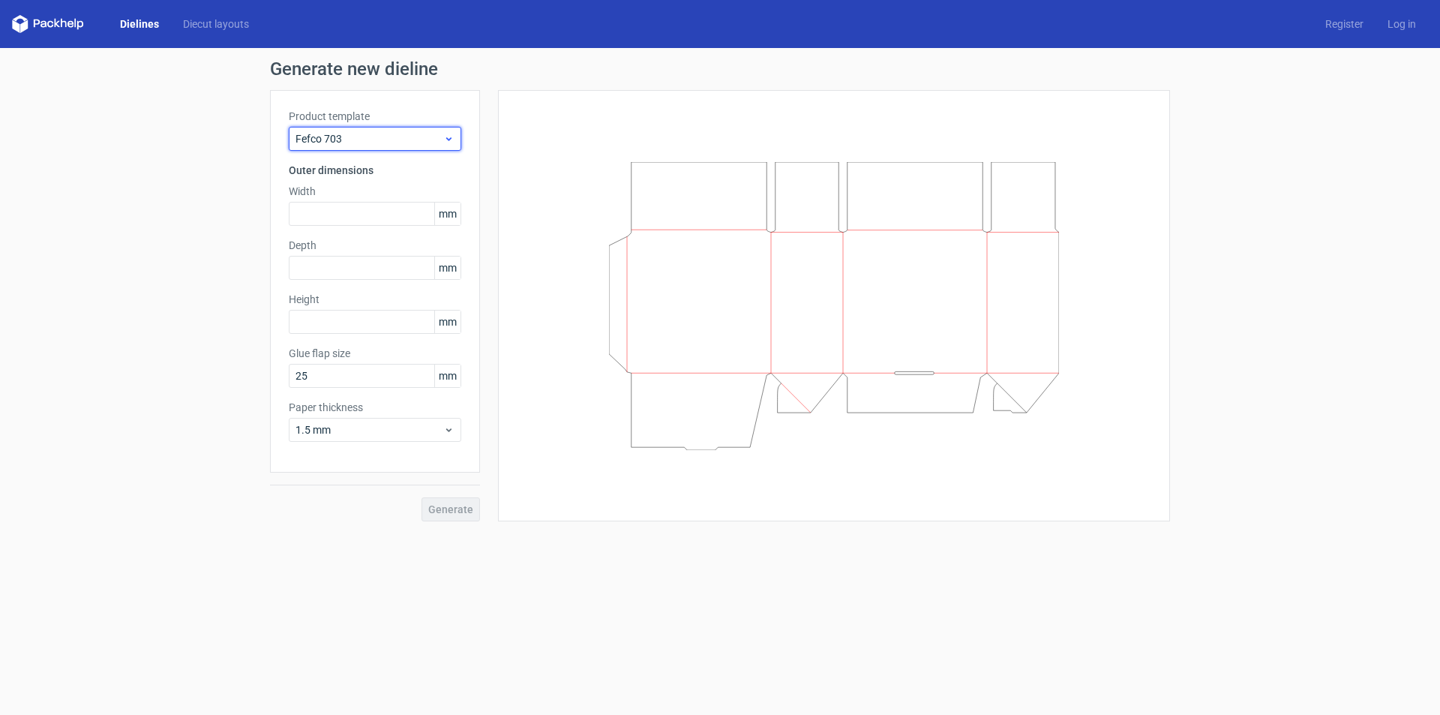
click at [405, 135] on span "Fefco 703" at bounding box center [370, 138] width 148 height 15
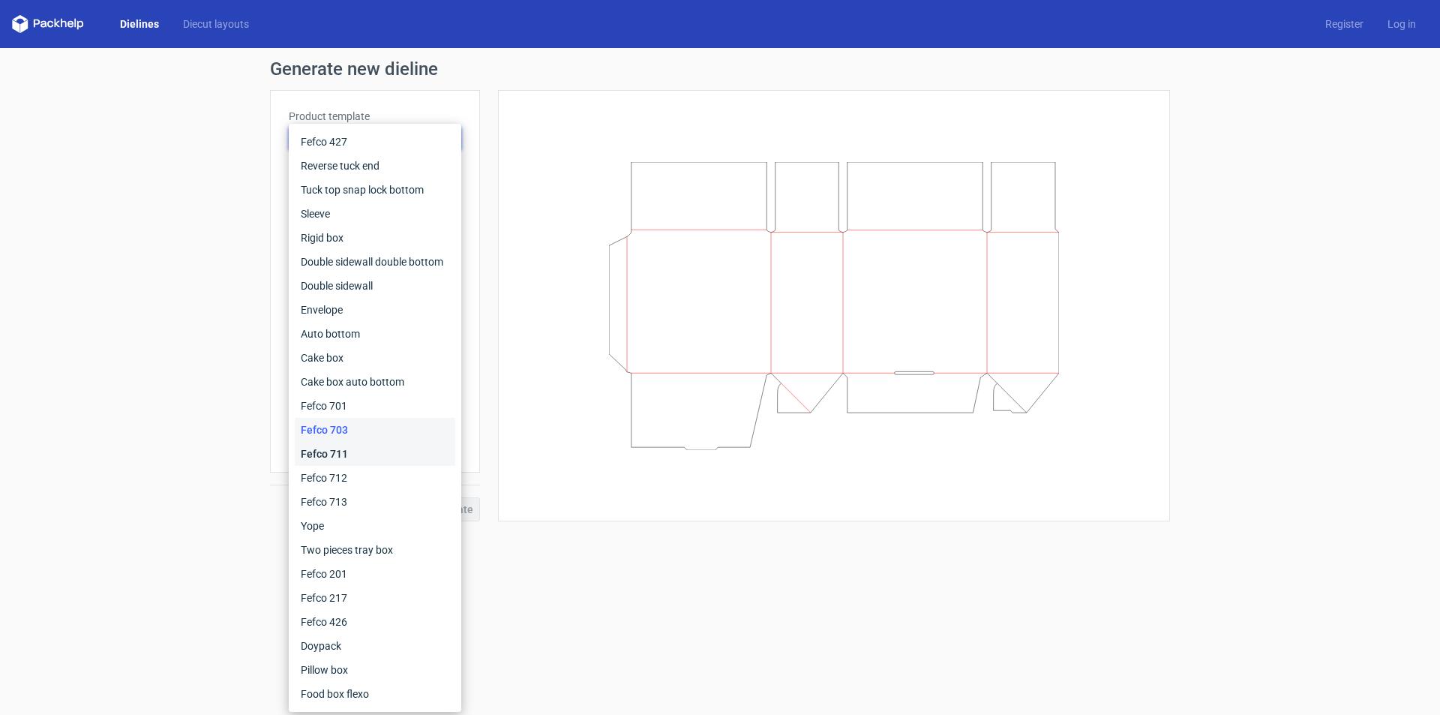
click at [372, 464] on div "Fefco 711" at bounding box center [375, 454] width 161 height 24
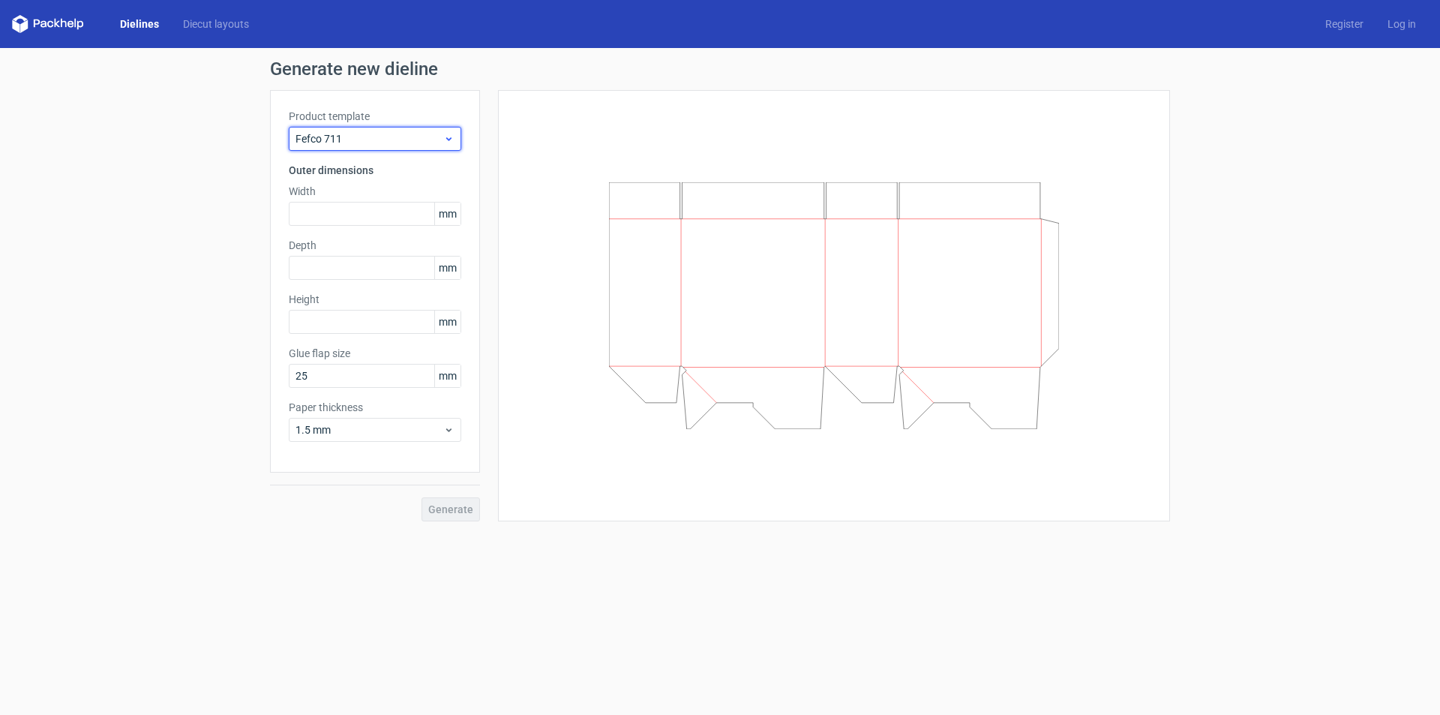
click at [383, 143] on span "Fefco 711" at bounding box center [370, 138] width 148 height 15
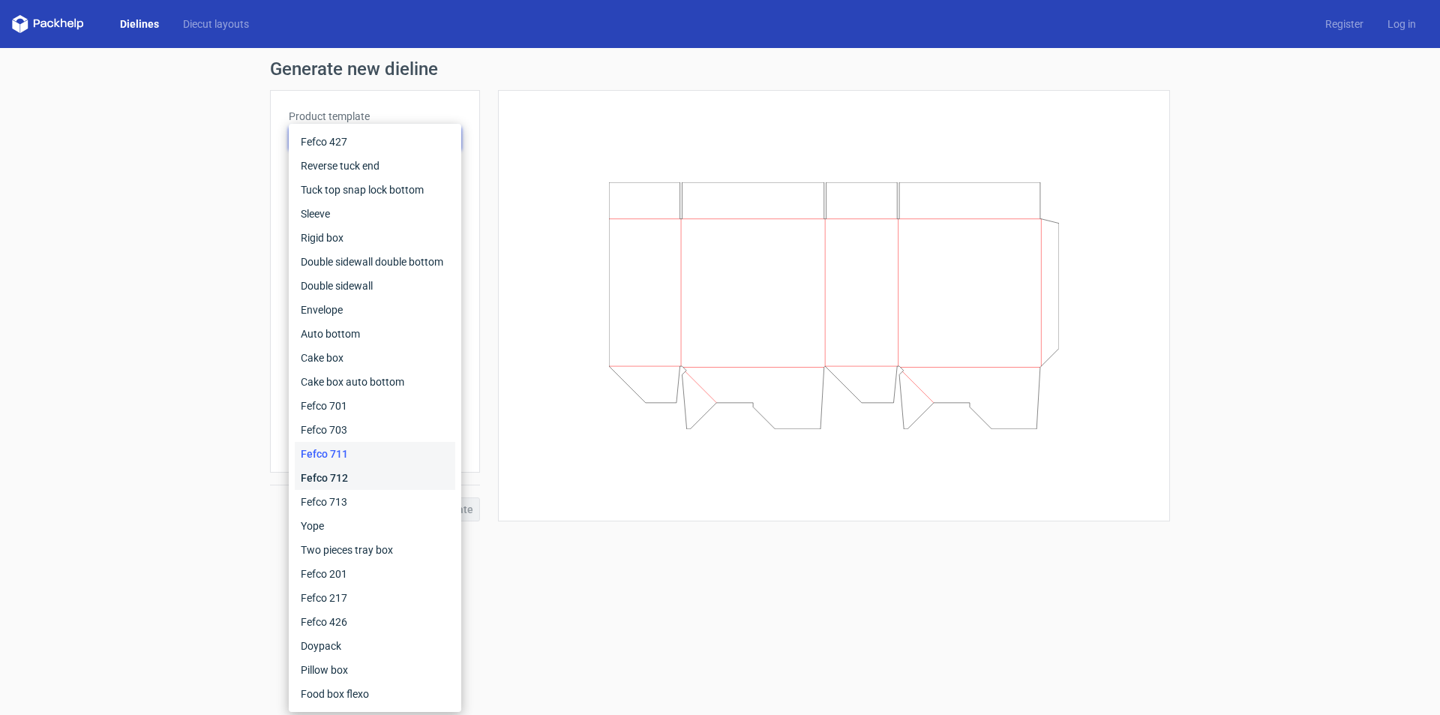
click at [377, 476] on div "Fefco 712" at bounding box center [375, 478] width 161 height 24
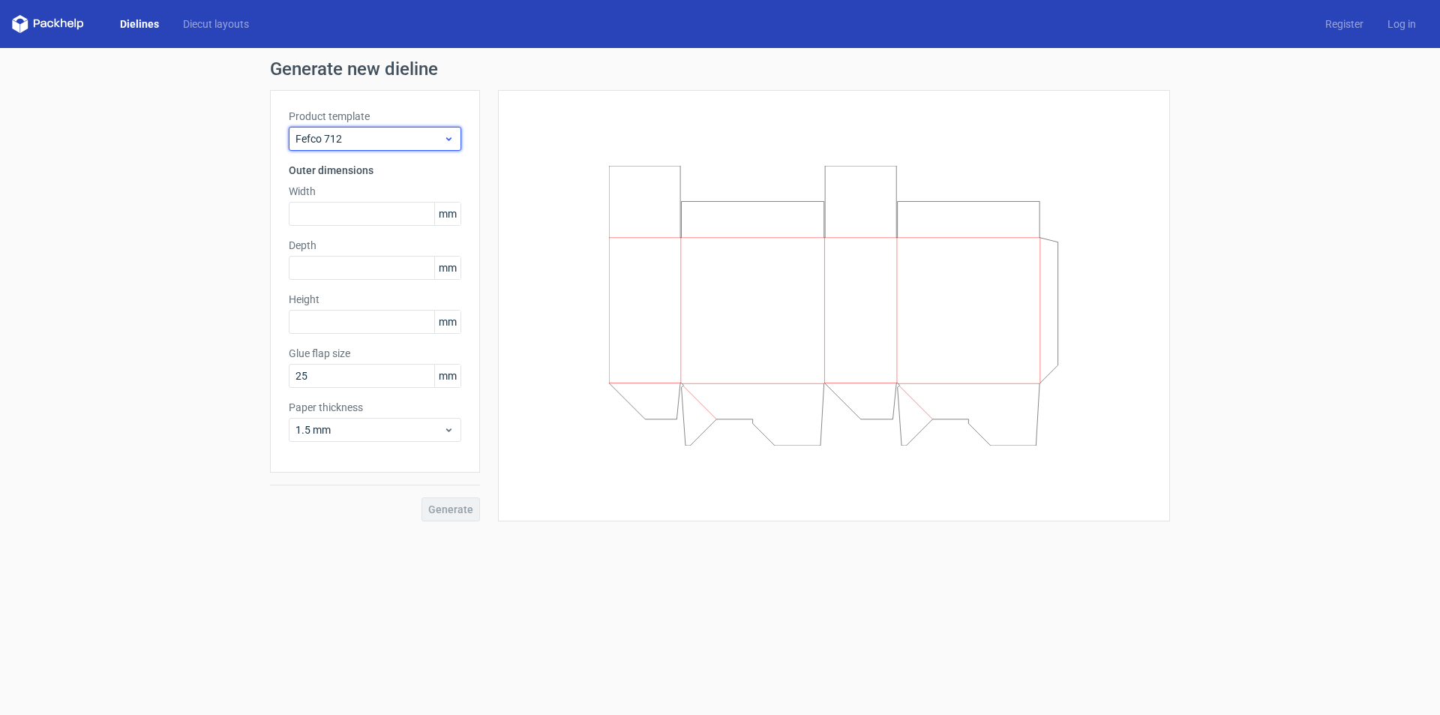
click at [402, 144] on span "Fefco 712" at bounding box center [370, 138] width 148 height 15
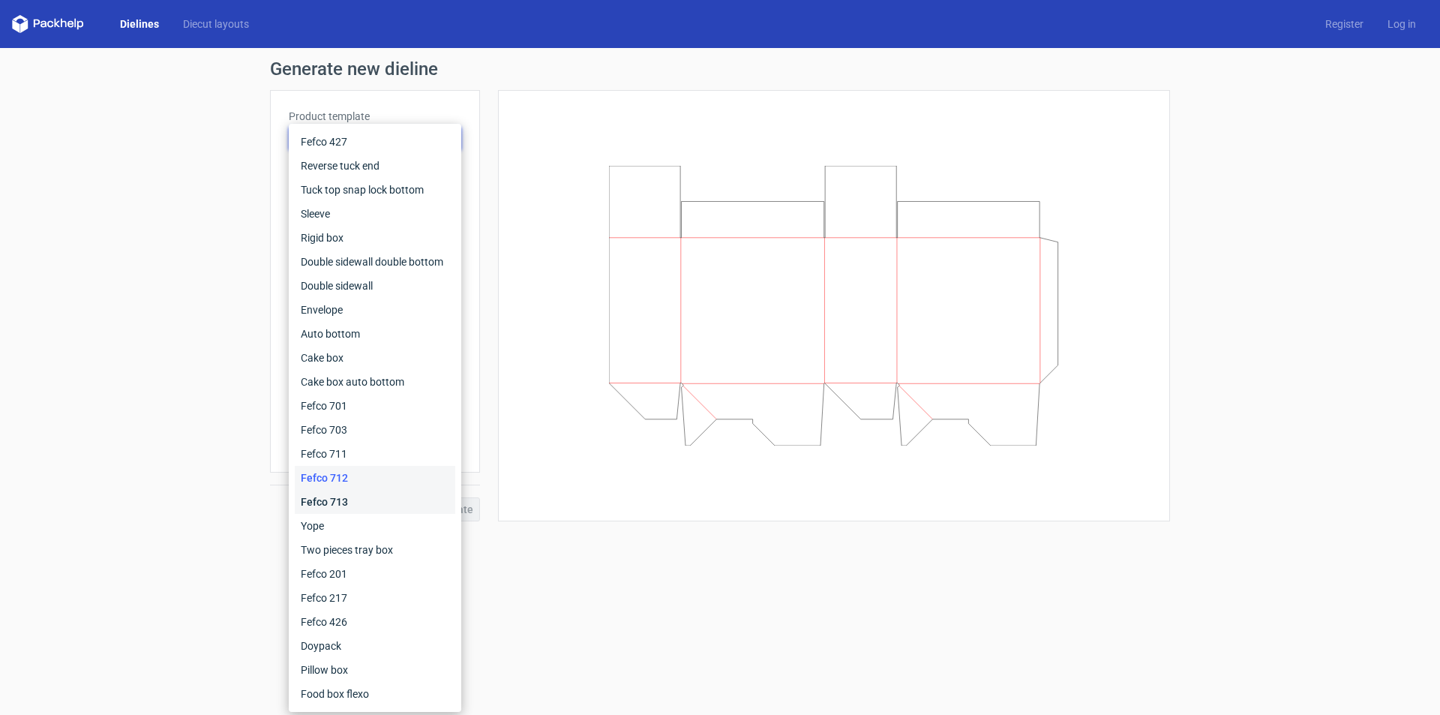
click at [345, 497] on div "Fefco 713" at bounding box center [375, 502] width 161 height 24
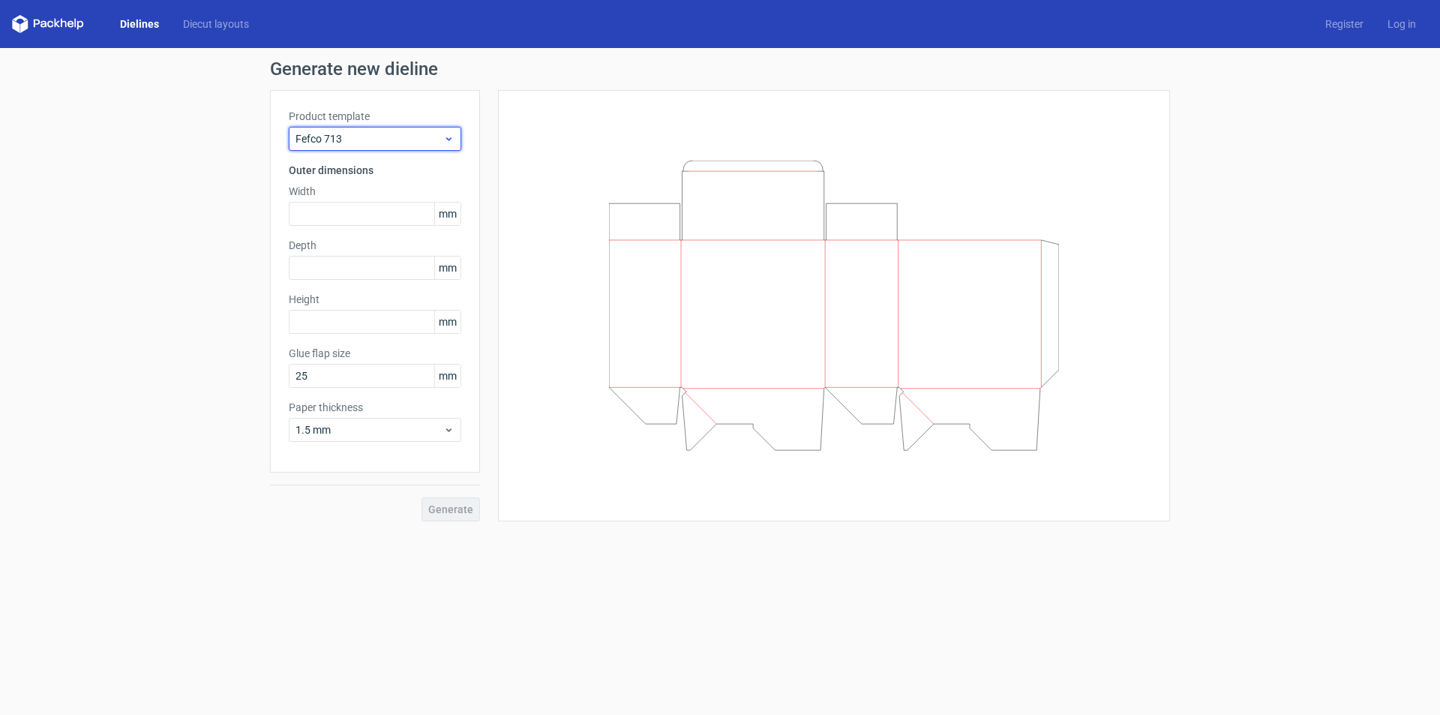
click at [401, 140] on span "Fefco 713" at bounding box center [370, 138] width 148 height 15
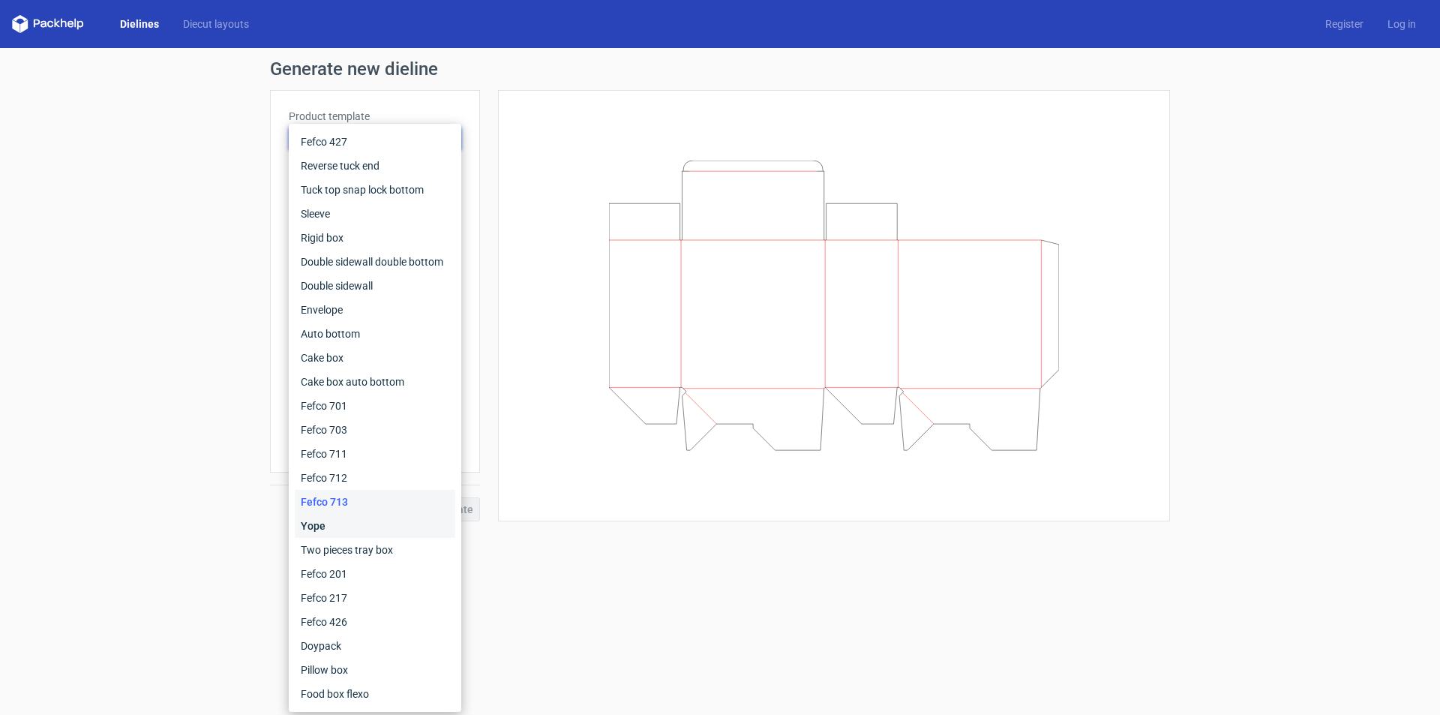
click at [364, 528] on div "Yope" at bounding box center [375, 526] width 161 height 24
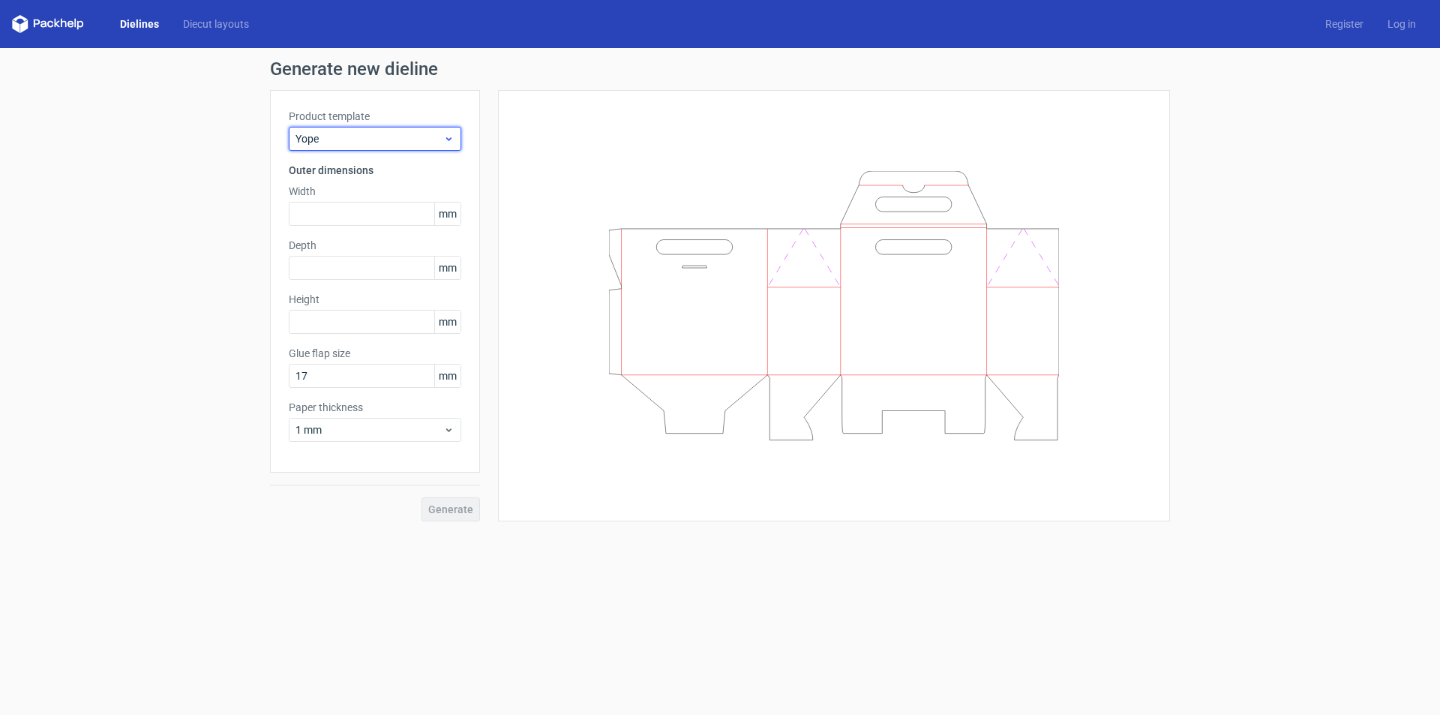
click at [365, 141] on span "Yope" at bounding box center [370, 138] width 148 height 15
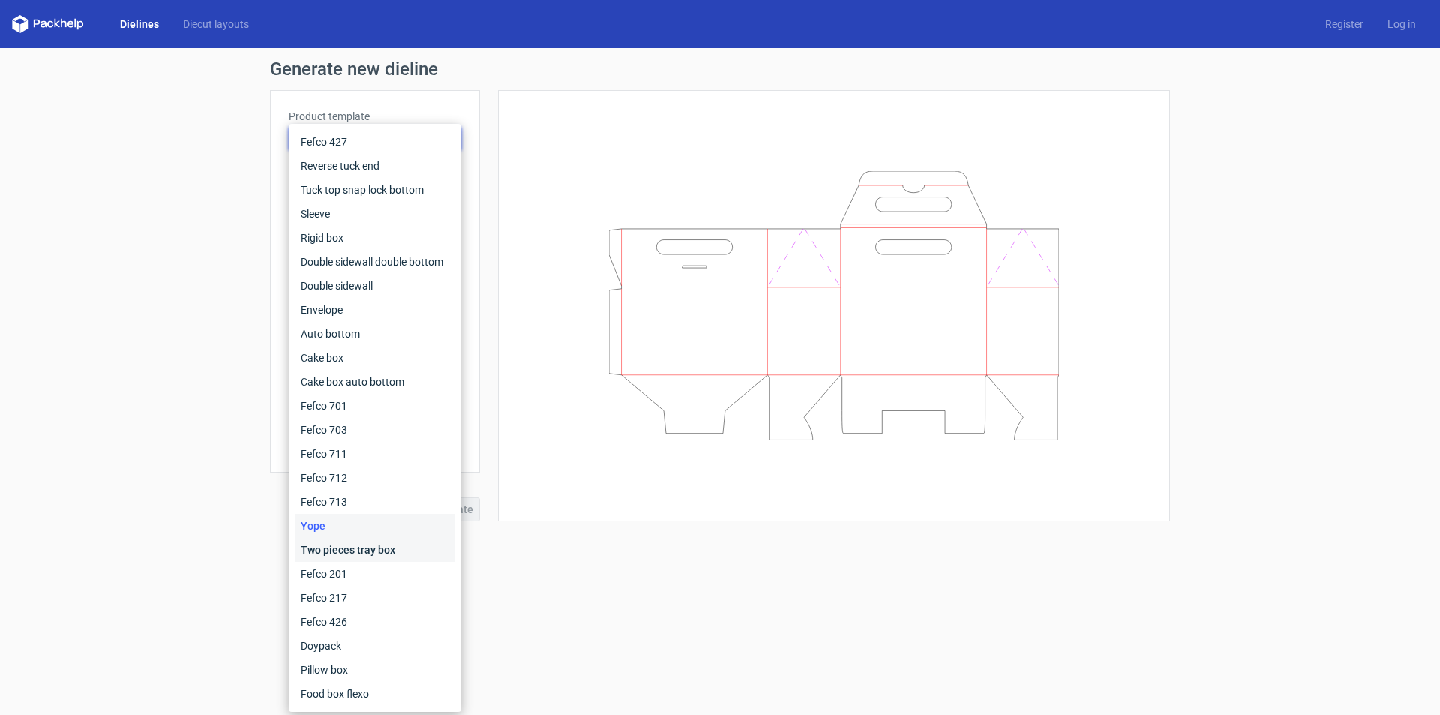
click at [360, 543] on div "Two pieces tray box" at bounding box center [375, 550] width 161 height 24
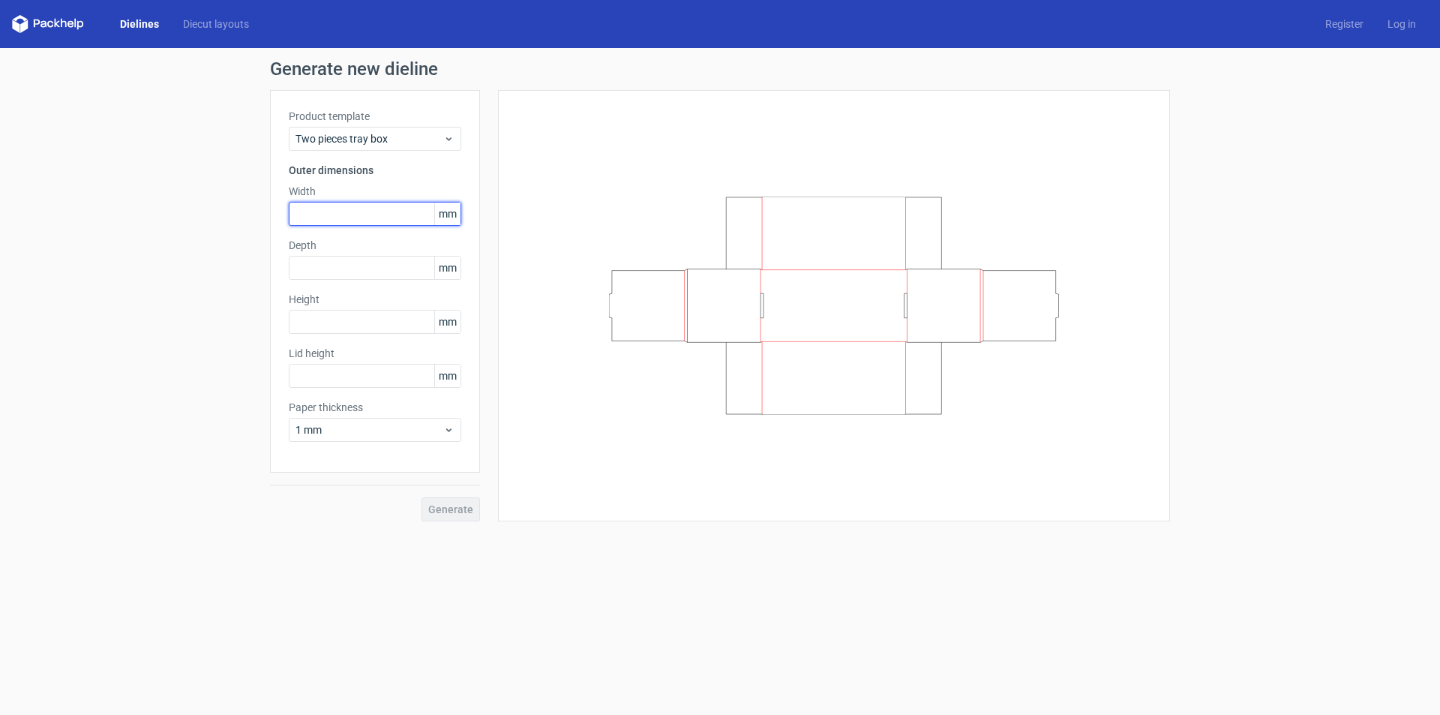
click at [350, 212] on input "text" at bounding box center [375, 214] width 173 height 24
type input "250"
type input "320"
click at [367, 312] on input "text" at bounding box center [375, 322] width 173 height 24
type input "200"
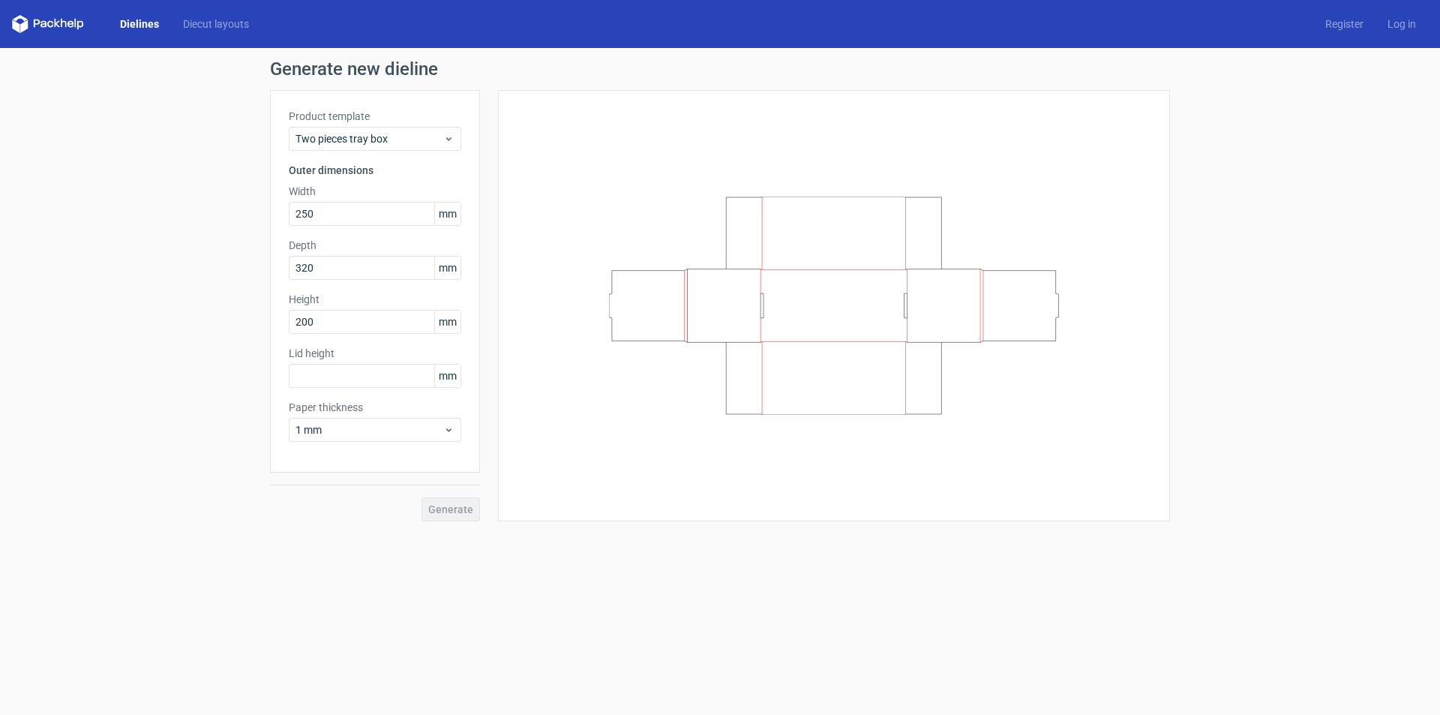
click at [381, 363] on div "Lid height mm" at bounding box center [375, 367] width 173 height 42
click at [386, 372] on input "text" at bounding box center [375, 376] width 173 height 24
click at [775, 380] on icon at bounding box center [834, 306] width 450 height 218
click at [804, 326] on icon at bounding box center [834, 306] width 450 height 218
drag, startPoint x: 441, startPoint y: 420, endPoint x: 437, endPoint y: 431, distance: 11.2
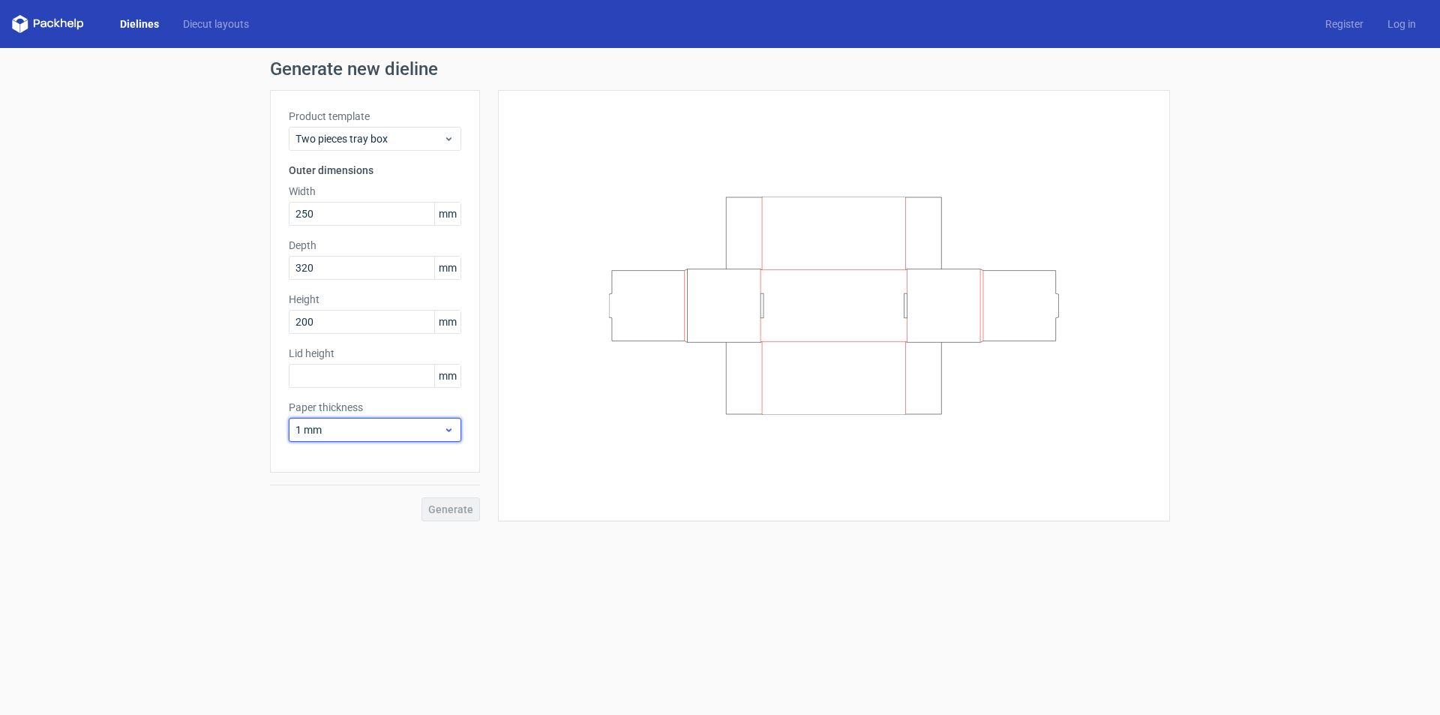
click at [443, 420] on div "1 mm" at bounding box center [375, 430] width 173 height 24
click at [349, 538] on div "1.5 mm" at bounding box center [375, 535] width 161 height 24
click at [558, 440] on div at bounding box center [834, 306] width 635 height 394
click at [326, 370] on input "text" at bounding box center [375, 376] width 173 height 24
type input "200"
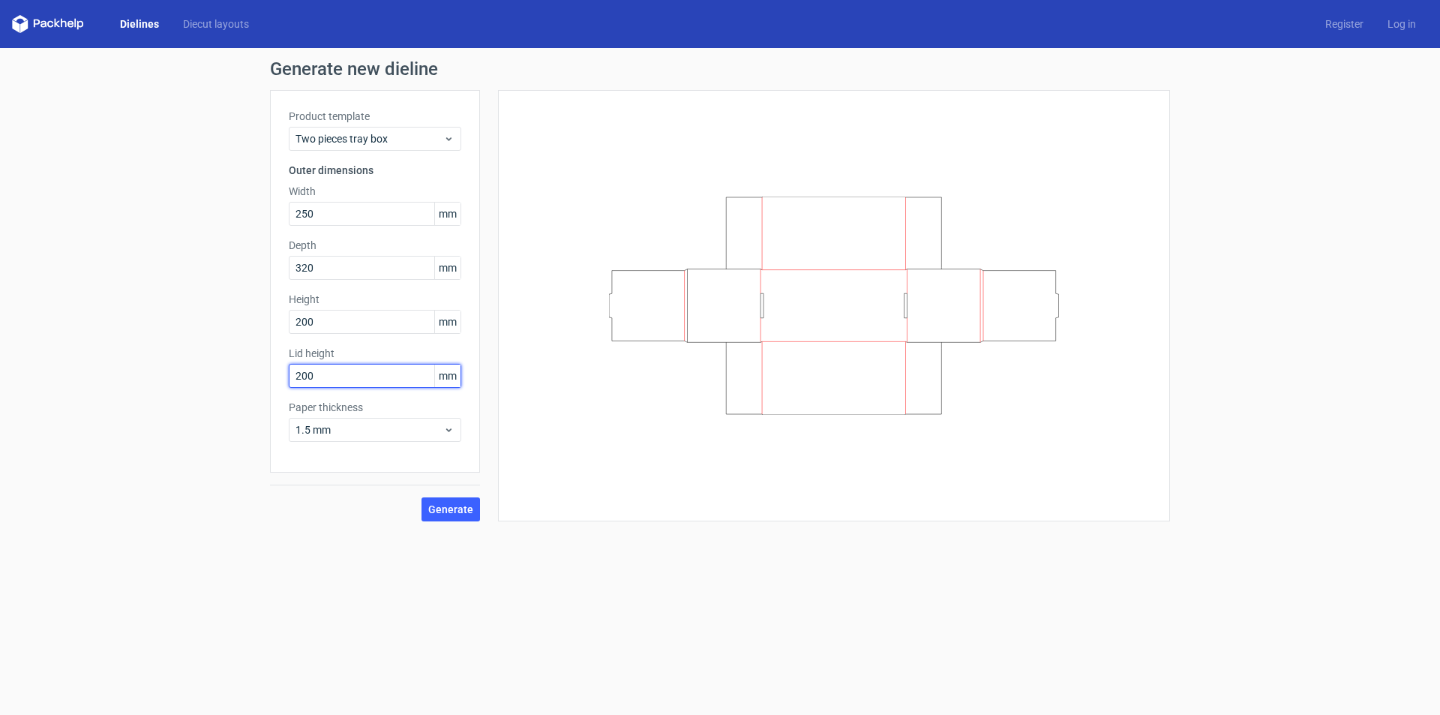
click at [422, 497] on button "Generate" at bounding box center [451, 509] width 59 height 24
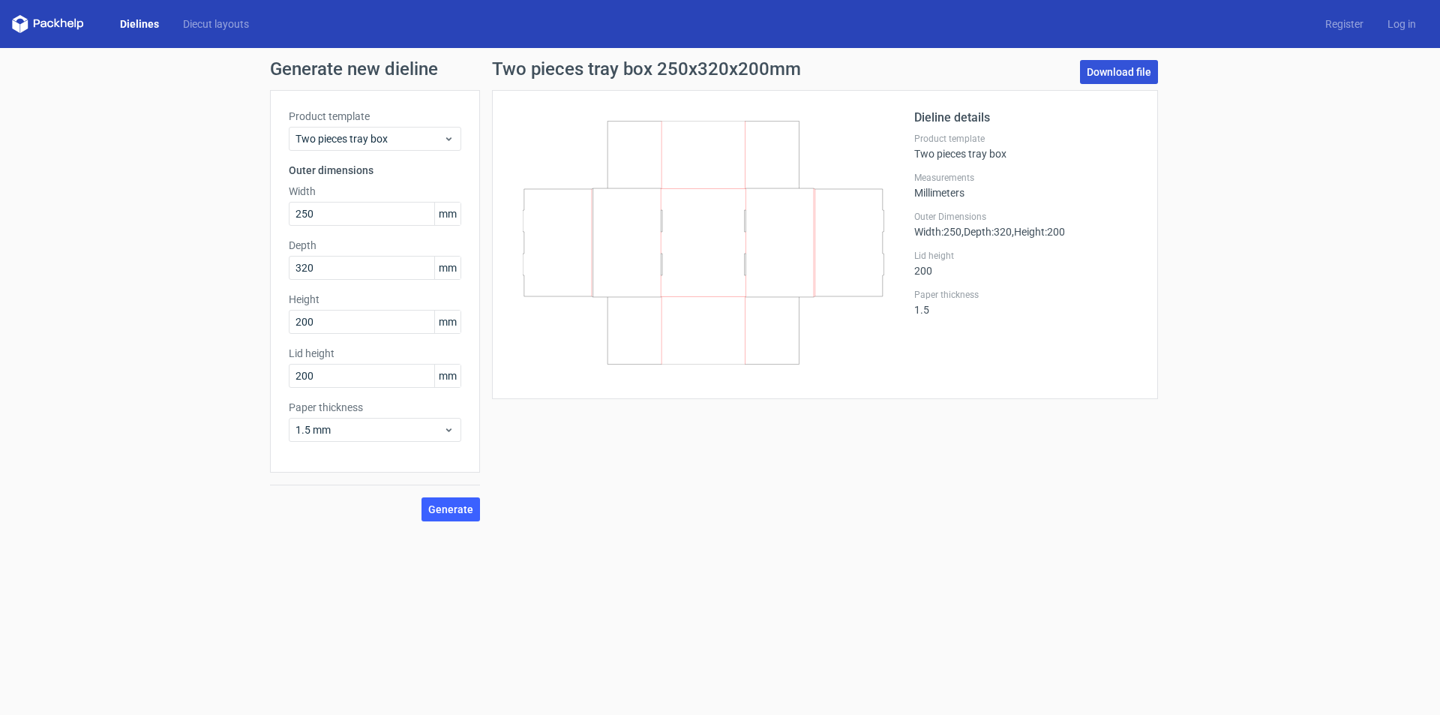
click at [1106, 71] on link "Download file" at bounding box center [1119, 72] width 78 height 24
